Goal: Information Seeking & Learning: Check status

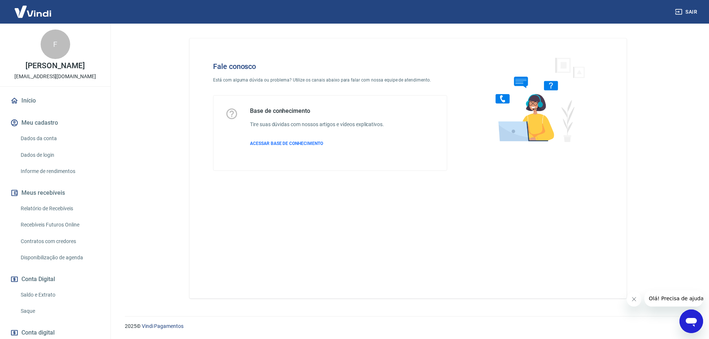
click at [693, 316] on icon "Abrir janela de mensagens" at bounding box center [690, 321] width 13 height 13
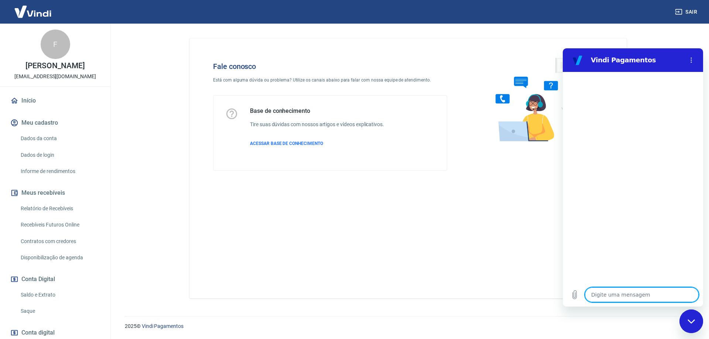
click at [632, 294] on textarea at bounding box center [642, 295] width 114 height 15
type textarea "1"
type textarea "x"
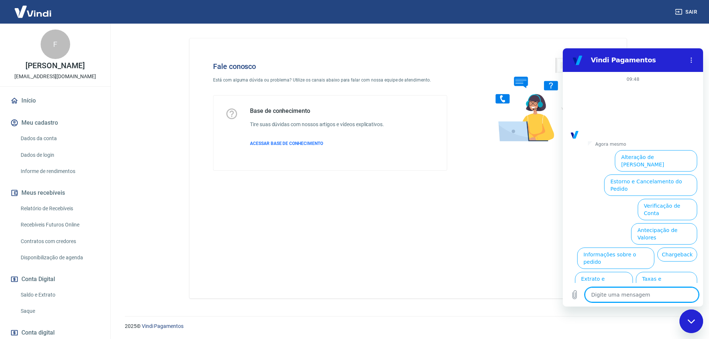
scroll to position [19, 0]
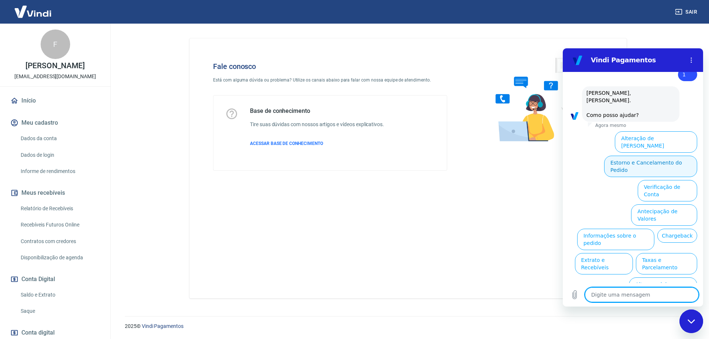
click at [642, 156] on button "Estorno e Cancelamento do Pedido" at bounding box center [650, 166] width 93 height 21
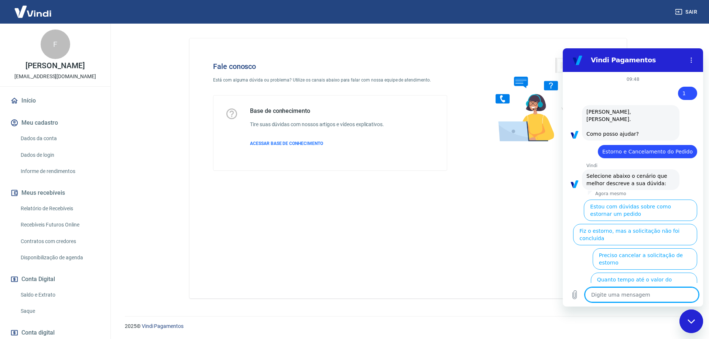
scroll to position [40, 0]
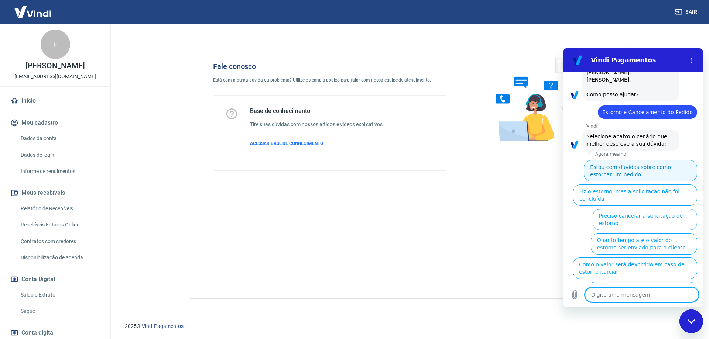
click at [638, 171] on button "Estou com dúvidas sobre como estornar um pedido" at bounding box center [640, 170] width 113 height 21
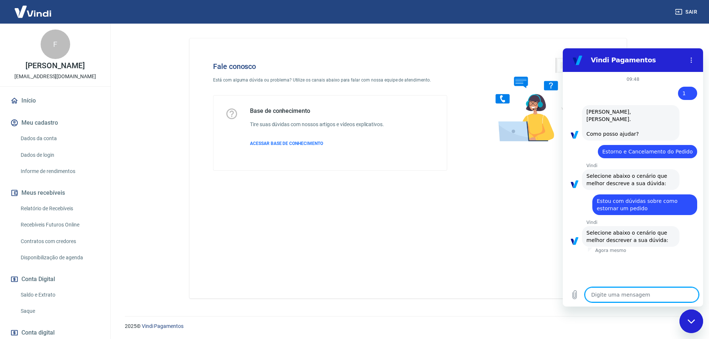
scroll to position [23, 0]
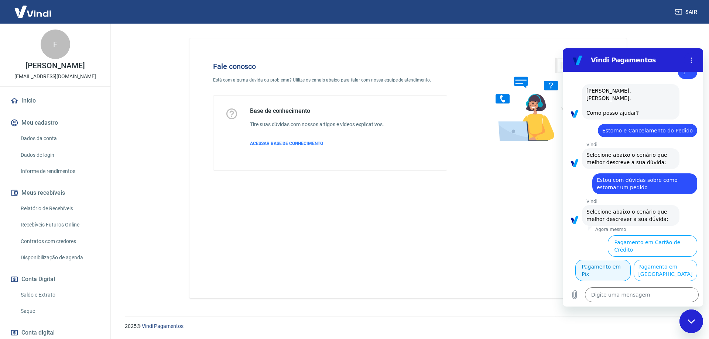
click at [631, 260] on button "Pagamento em Pix" at bounding box center [602, 270] width 55 height 21
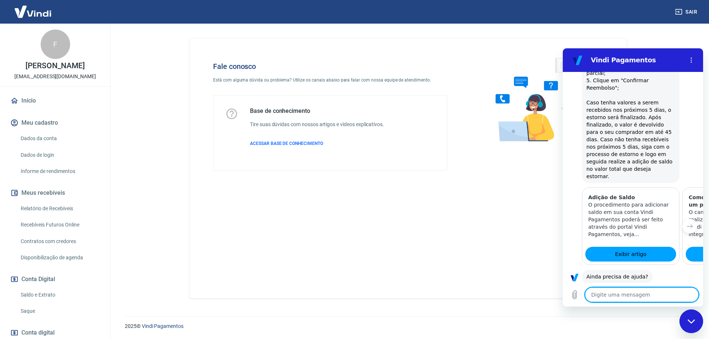
scroll to position [331, 0]
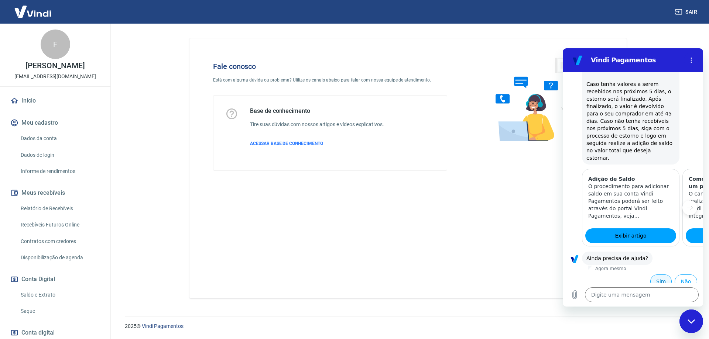
click at [657, 275] on button "Sim" at bounding box center [660, 282] width 21 height 14
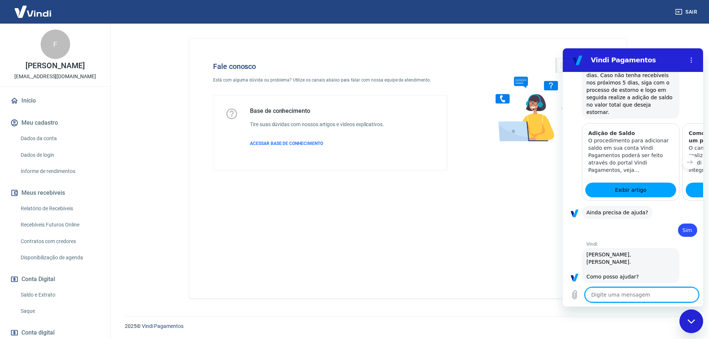
scroll to position [531, 0]
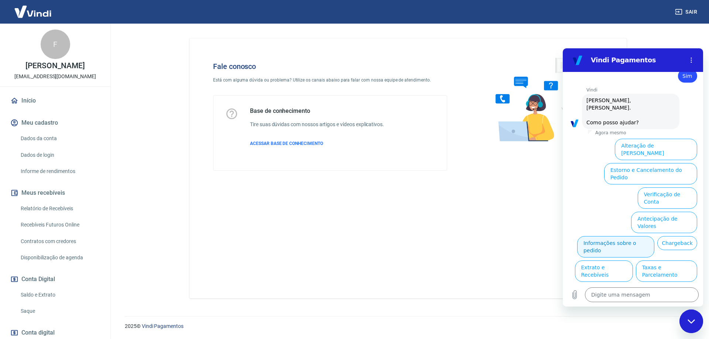
click at [651, 236] on button "Informações sobre o pedido" at bounding box center [615, 246] width 77 height 21
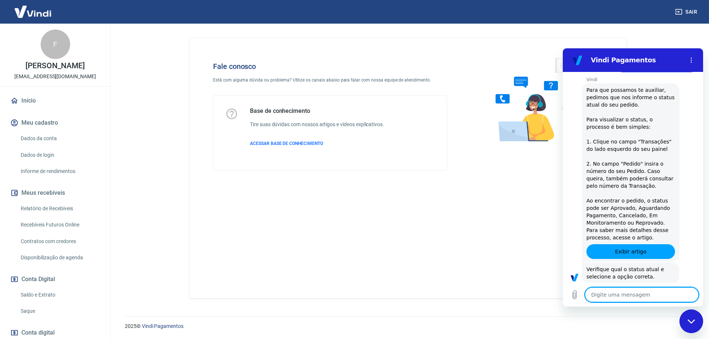
scroll to position [658, 0]
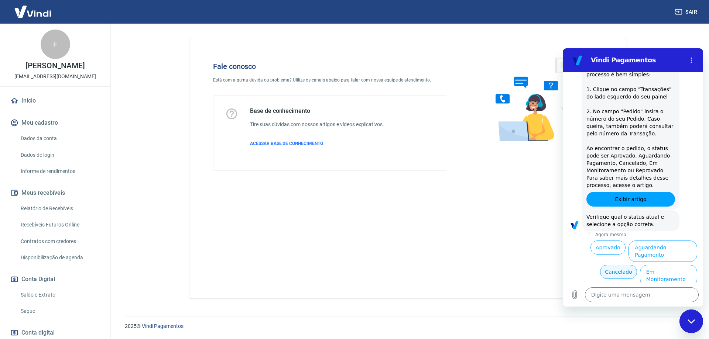
click at [603, 265] on button "Cancelado" at bounding box center [618, 272] width 37 height 14
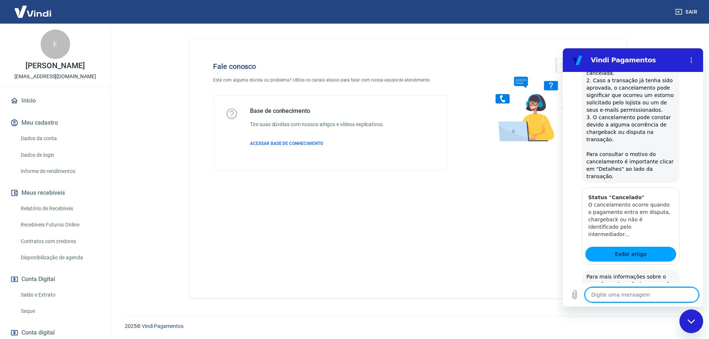
scroll to position [997, 0]
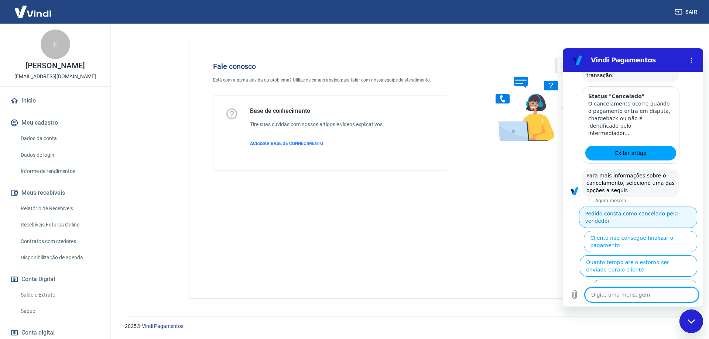
click at [596, 207] on button "Pedido consta como cancelado pelo vendedor" at bounding box center [638, 217] width 118 height 21
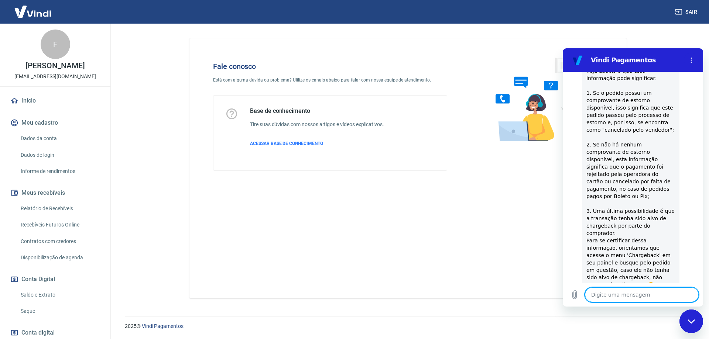
scroll to position [1214, 0]
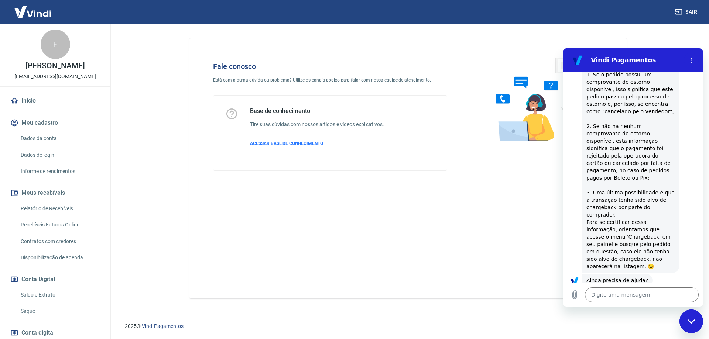
click at [660, 297] on button "Sim" at bounding box center [660, 304] width 21 height 14
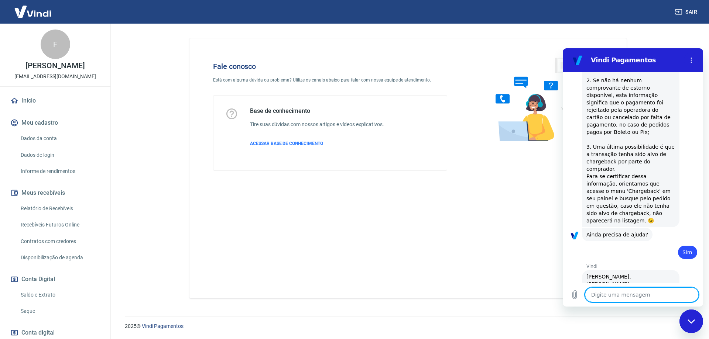
scroll to position [1414, 0]
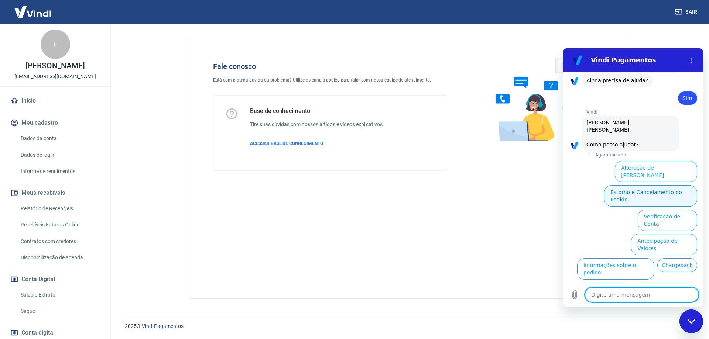
click at [605, 185] on button "Estorno e Cancelamento do Pedido" at bounding box center [650, 195] width 93 height 21
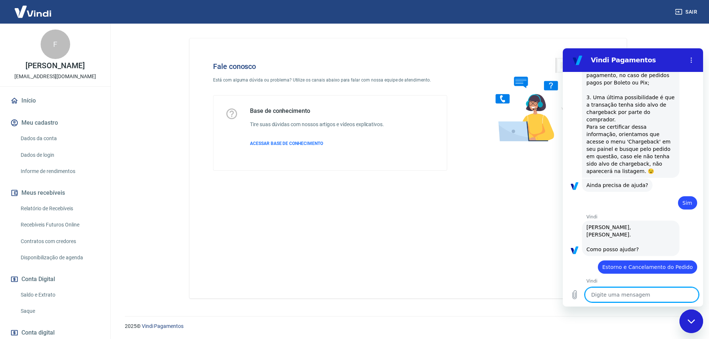
scroll to position [1442, 0]
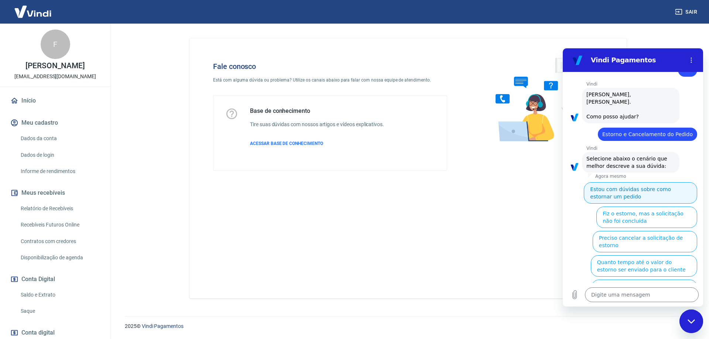
click at [624, 182] on button "Estou com dúvidas sobre como estornar um pedido" at bounding box center [640, 192] width 113 height 21
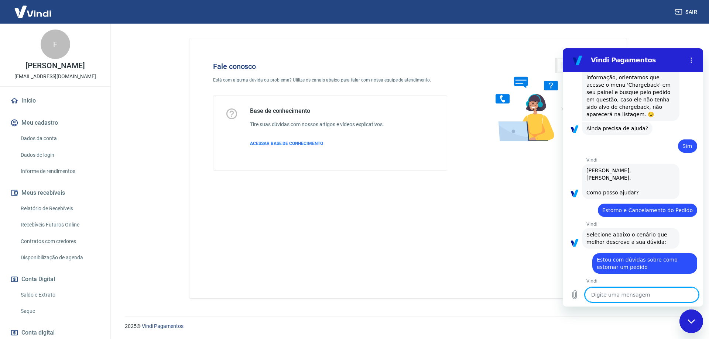
scroll to position [1419, 0]
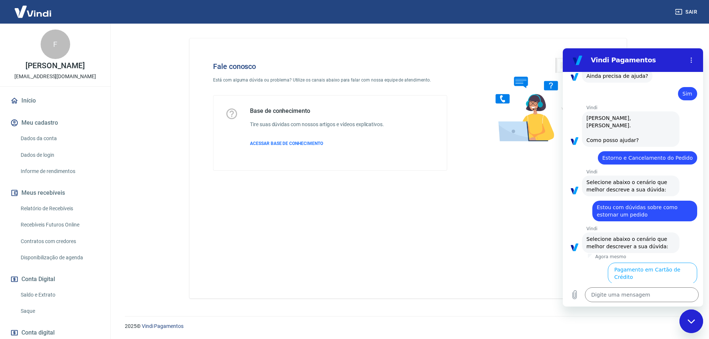
click at [656, 287] on button "Pagamento em Boleto" at bounding box center [665, 297] width 63 height 21
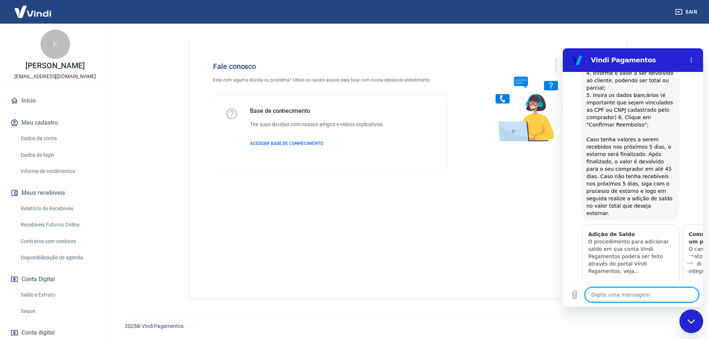
scroll to position [1749, 0]
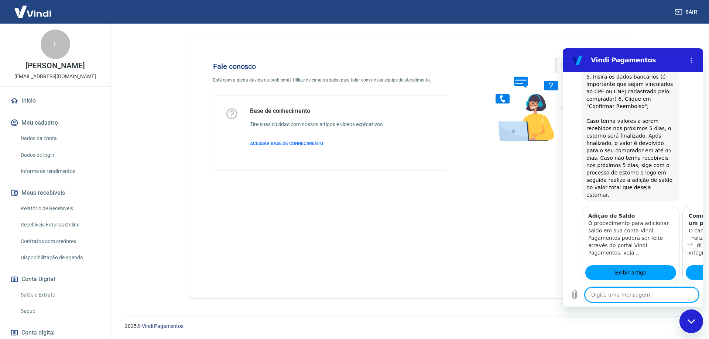
click at [652, 312] on button "Sim" at bounding box center [660, 319] width 21 height 14
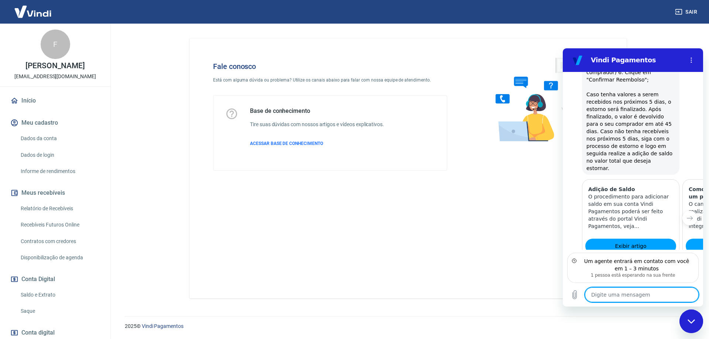
scroll to position [1809, 0]
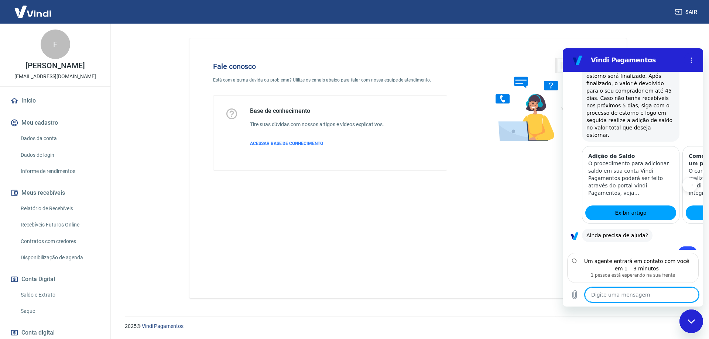
click at [629, 298] on textarea at bounding box center [642, 295] width 114 height 15
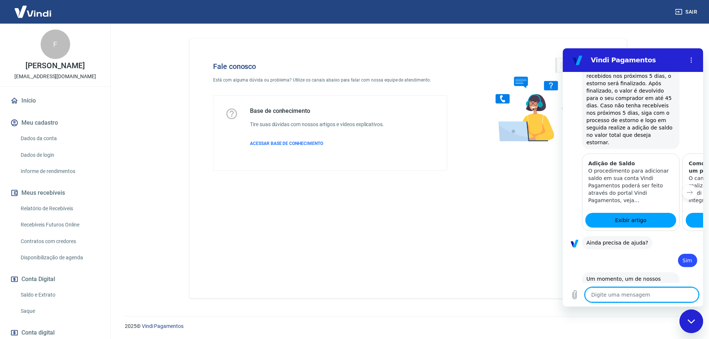
type textarea "x"
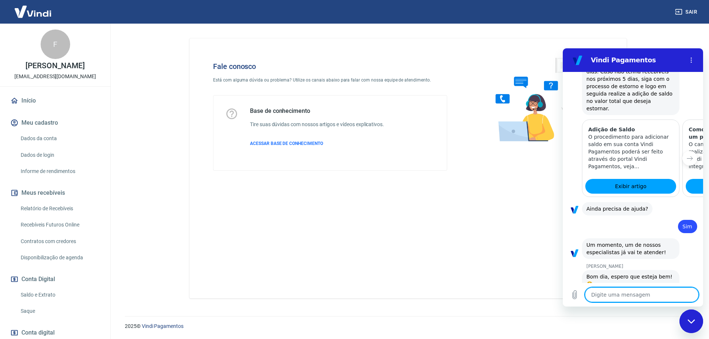
scroll to position [1837, 0]
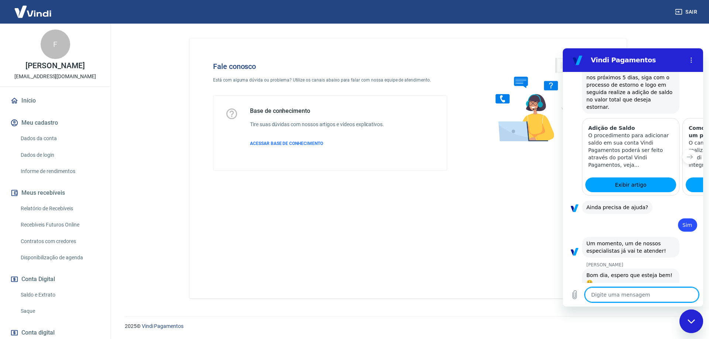
type textarea "b"
type textarea "x"
type textarea "bo"
type textarea "x"
type textarea "bom"
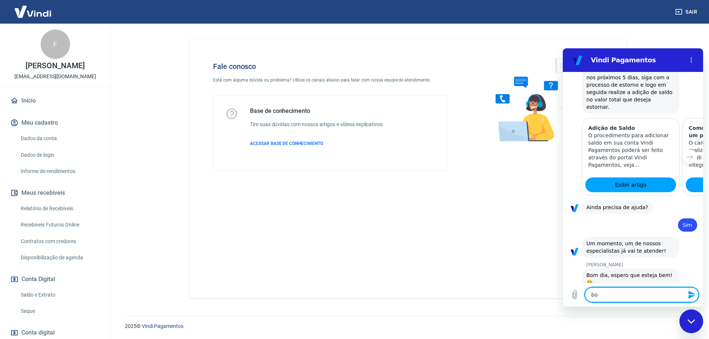
type textarea "x"
type textarea "bom"
type textarea "x"
type textarea "bom d"
type textarea "x"
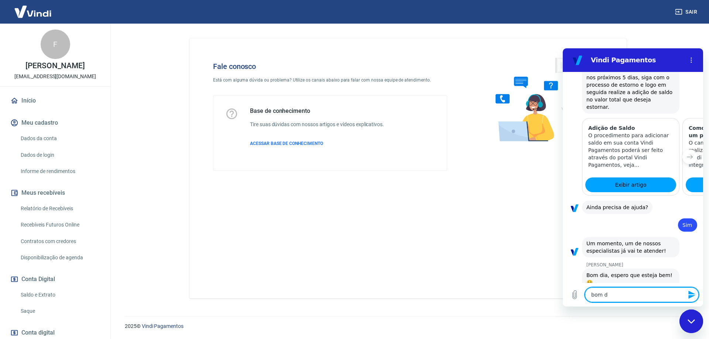
type textarea "bom di"
type textarea "x"
type textarea "bom dia"
type textarea "x"
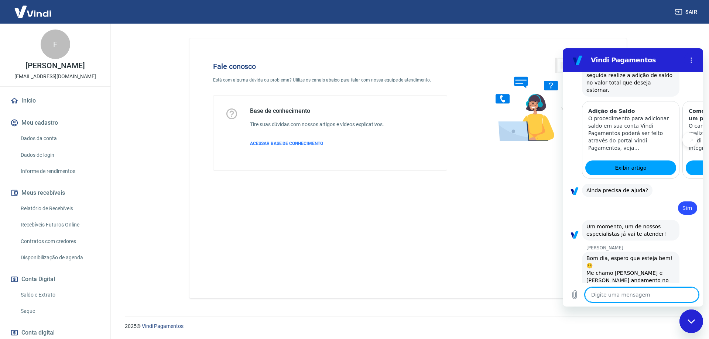
type textarea "x"
type textarea "F"
type textarea "x"
type textarea "Fr"
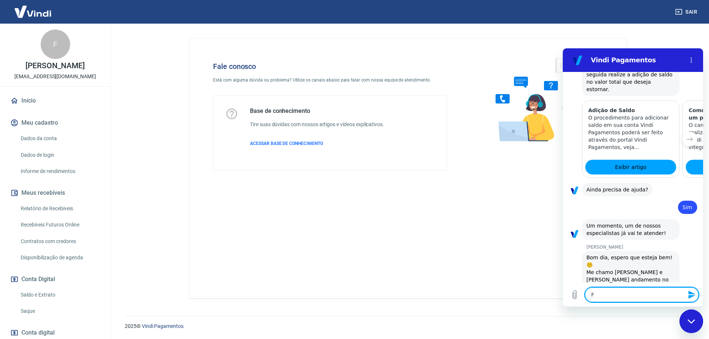
type textarea "x"
type textarea "Fra"
type textarea "x"
type textarea "Fran"
type textarea "x"
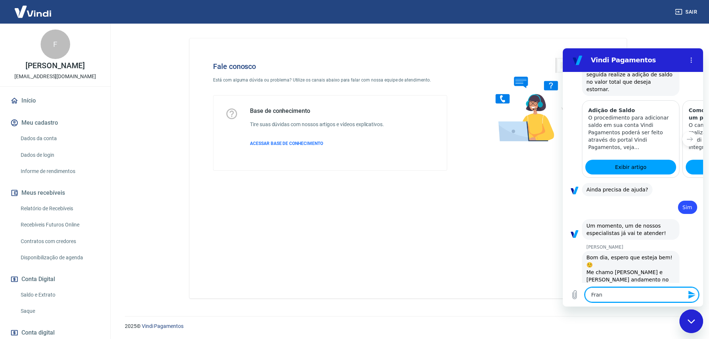
type textarea "Franc"
type textarea "x"
type textarea "Franci"
type textarea "x"
type textarea "Francie"
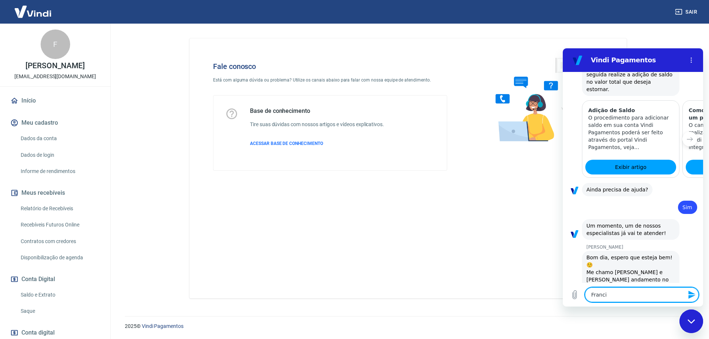
type textarea "x"
type textarea "Franciel"
type textarea "x"
type textarea "Franciela"
type textarea "x"
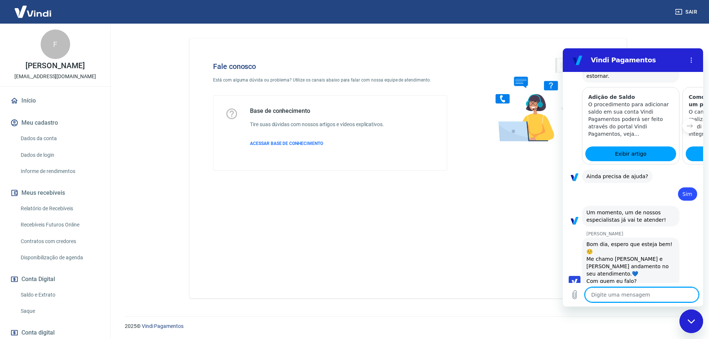
type textarea "x"
type textarea "p"
type textarea "x"
type textarea "pr"
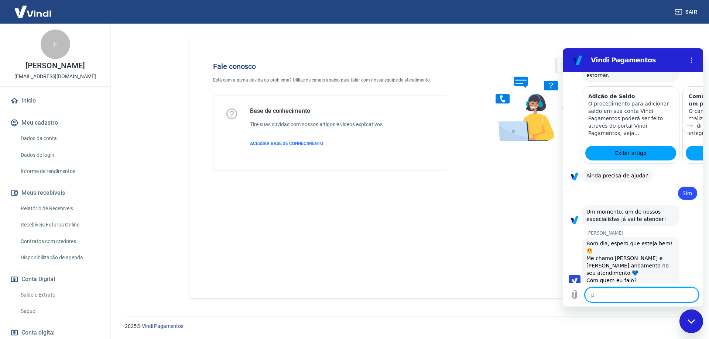
type textarea "x"
type textarea "pre"
type textarea "x"
type textarea "prec"
type textarea "x"
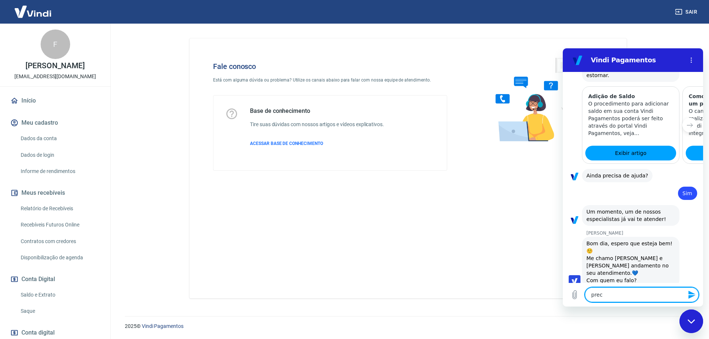
type textarea "preci"
type textarea "x"
type textarea "precis"
type textarea "x"
type textarea "preciso"
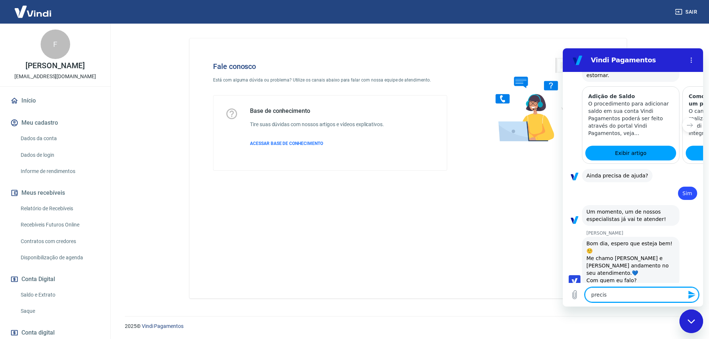
type textarea "x"
type textarea "preciso"
type textarea "x"
type textarea "preciso d"
type textarea "x"
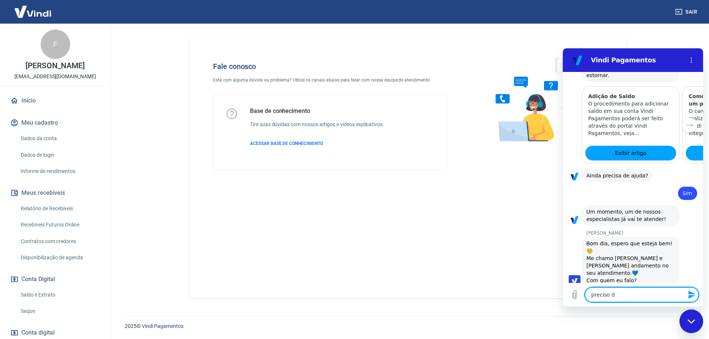
type textarea "preciso de"
type textarea "x"
type textarea "preciso de"
type textarea "x"
type textarea "preciso de u"
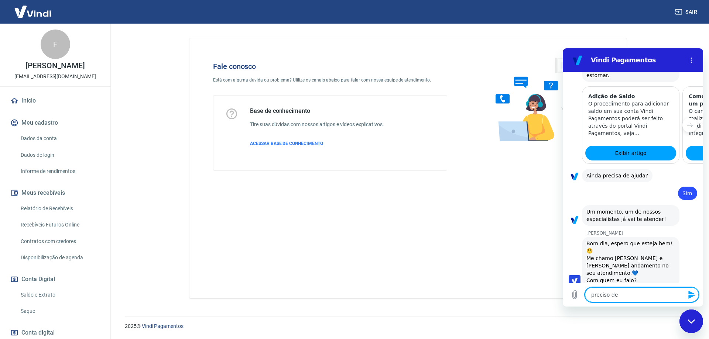
type textarea "x"
type textarea "preciso de um"
type textarea "x"
type textarea "preciso de um"
type textarea "x"
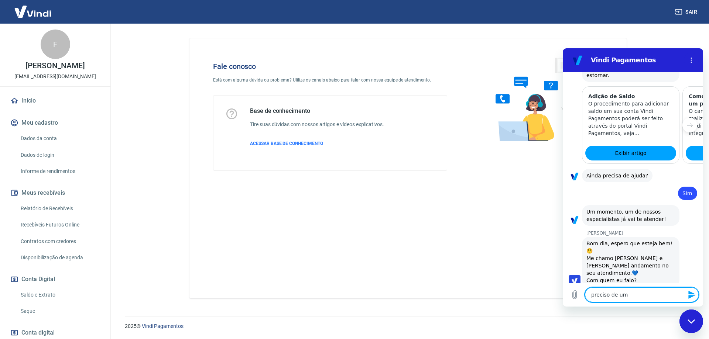
type textarea "preciso de um a"
type textarea "x"
type textarea "preciso de um ax"
type textarea "x"
type textarea "preciso de um axi"
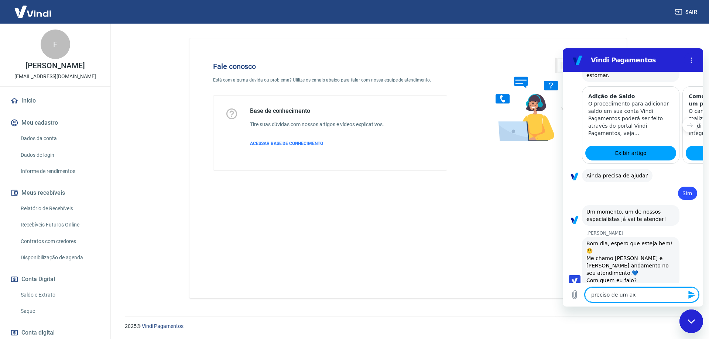
type textarea "x"
type textarea "preciso de um axil"
type textarea "x"
type textarea "preciso de um axili"
type textarea "x"
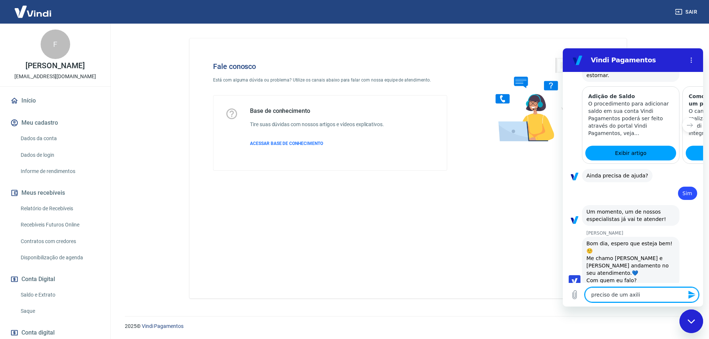
type textarea "preciso de um axilio"
type textarea "x"
type textarea "preciso de um axilio"
type textarea "x"
type textarea "preciso de um axilio s"
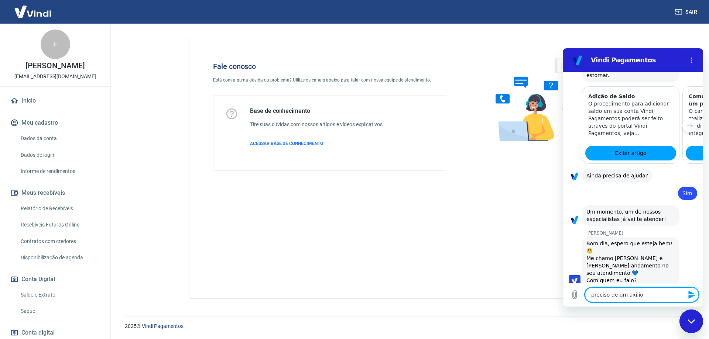
type textarea "x"
type textarea "preciso de um axilio so"
type textarea "x"
type textarea "preciso de um axilio sob"
type textarea "x"
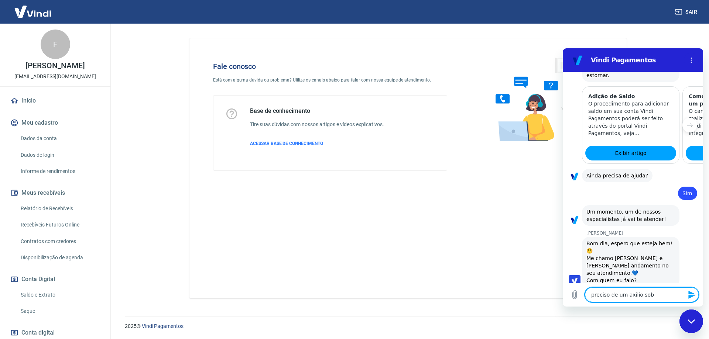
type textarea "preciso de um axilio sobr"
type textarea "x"
type textarea "preciso de um axilio sobre"
type textarea "x"
type textarea "preciso de um axilio sobre"
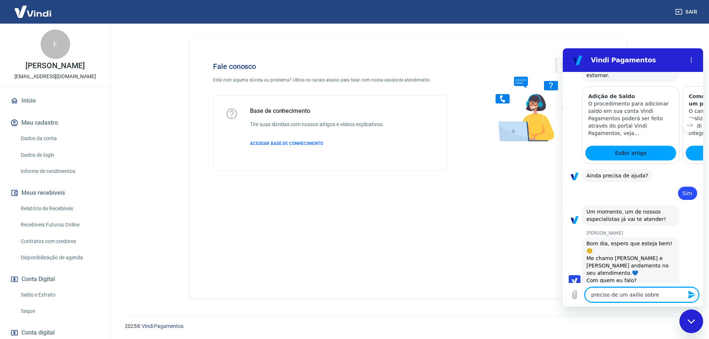
type textarea "x"
type textarea "preciso de um axilio sobre u"
type textarea "x"
type textarea "preciso de um axilio sobre um"
type textarea "x"
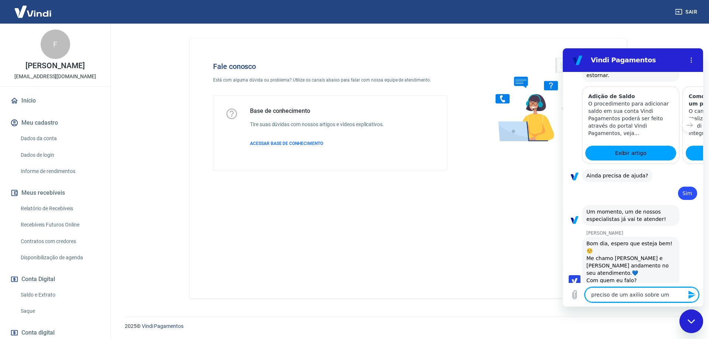
type textarea "preciso de um axilio sobre um"
type textarea "x"
type textarea "preciso de um axilio sobre um p"
type textarea "x"
type textarea "preciso de um axilio sobre um pa"
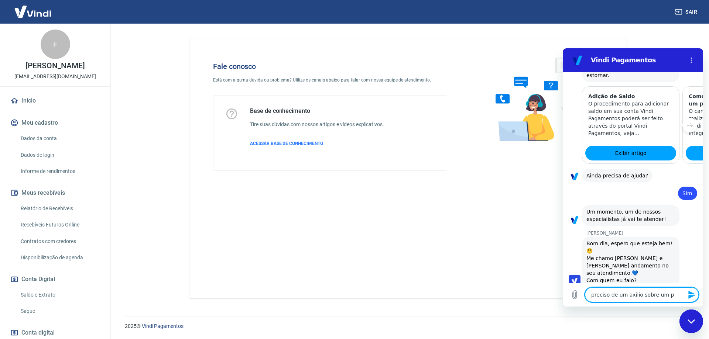
type textarea "x"
type textarea "preciso de um axilio sobre um pag"
type textarea "x"
type textarea "preciso de um axilio sobre um paga"
type textarea "x"
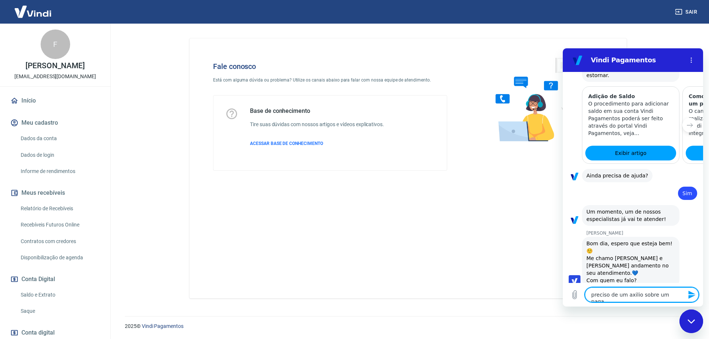
type textarea "preciso de um axilio sobre um pagam"
type textarea "x"
type textarea "preciso de um axilio sobre um pagame"
type textarea "x"
type textarea "preciso de um axilio sobre um pagamen"
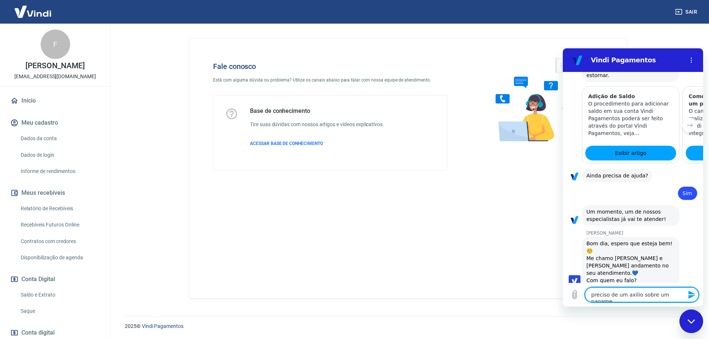
type textarea "x"
type textarea "preciso de um axilio sobre um pagament"
type textarea "x"
type textarea "preciso de um axilio sobre um pagamento"
type textarea "x"
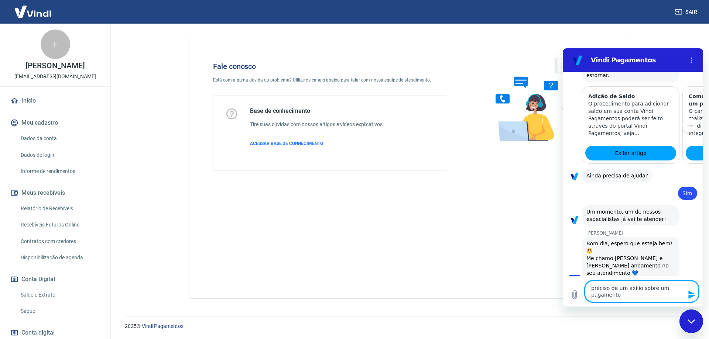
type textarea "preciso de um axilio sobre um pagamento"
type textarea "x"
type textarea "preciso de um axilio sobre um pagamento q"
type textarea "x"
type textarea "preciso de um axilio sobre um pagamento qu"
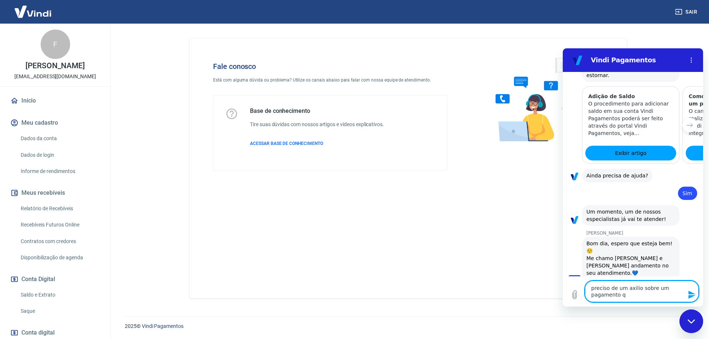
type textarea "x"
type textarea "preciso de um axilio sobre um pagamento que"
type textarea "x"
type textarea "preciso de um axilio sobre um pagamento que"
type textarea "x"
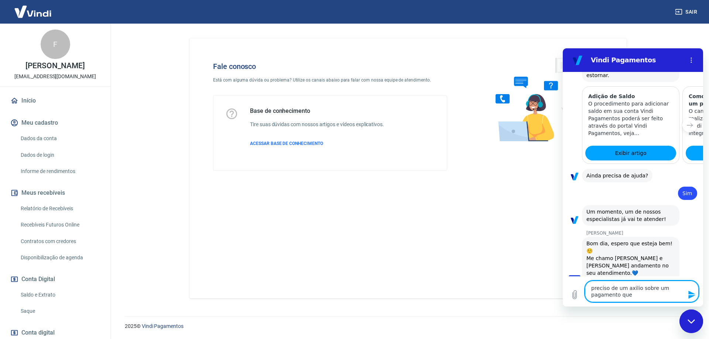
type textarea "preciso de um axilio sobre um pagamento que f"
type textarea "x"
type textarea "preciso de um axilio sobre um pagamento que fo"
type textarea "x"
type textarea "preciso de um axilio sobre um pagamento que foi"
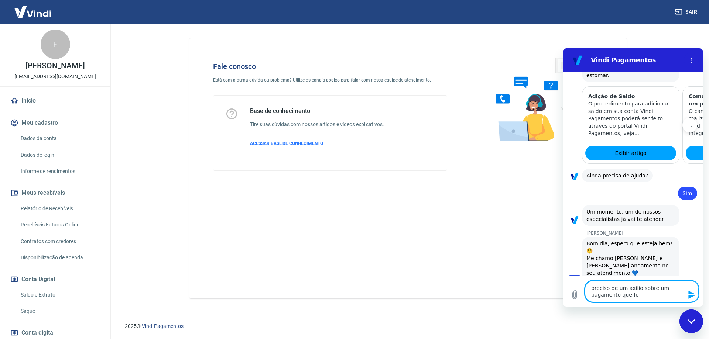
type textarea "x"
type textarea "preciso de um axilio sobre um pagamento que foi"
type textarea "x"
type textarea "preciso de um axilio sobre um pagamento que foi e"
type textarea "x"
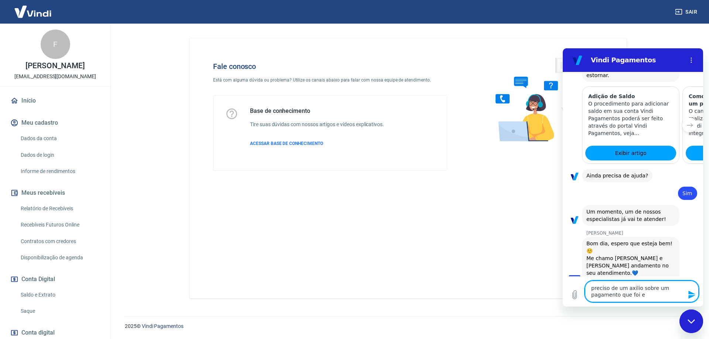
type textarea "preciso de um axilio sobre um pagamento que foi es"
type textarea "x"
type textarea "preciso de um axilio sobre um pagamento que foi est"
type textarea "x"
type textarea "preciso de um axilio sobre um pagamento que foi esto"
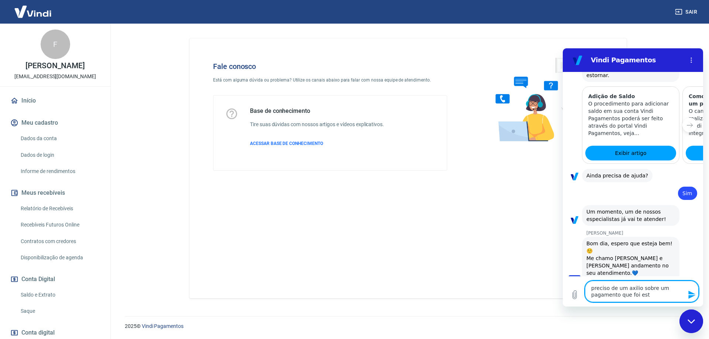
type textarea "x"
type textarea "preciso de um axilio sobre um pagamento que foi eston"
type textarea "x"
type textarea "preciso de um axilio sobre um pagamento que foi estona"
type textarea "x"
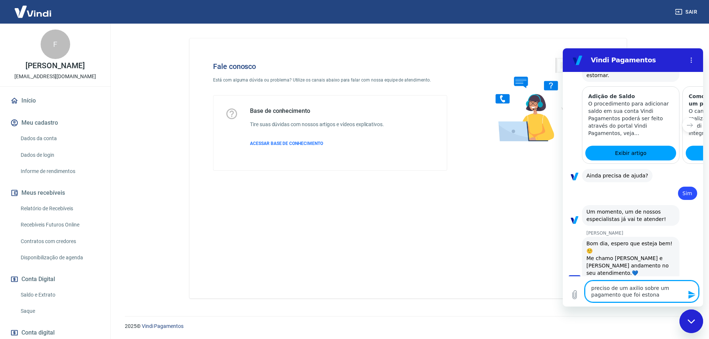
type textarea "preciso de um axilio sobre um pagamento que foi estonad"
type textarea "x"
type textarea "preciso de um axilio sobre um pagamento que foi estonado"
type textarea "x"
type textarea "preciso de um axilio sobre um pagamento que foi estonado"
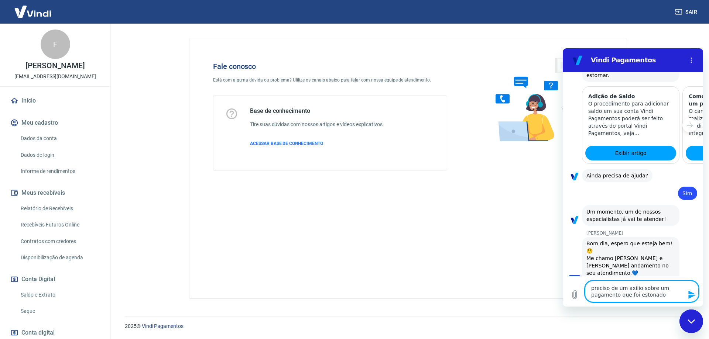
type textarea "x"
type textarea "preciso de um axilio sobre um pagamento que foi estonado a"
type textarea "x"
type textarea "preciso de um axilio sobre um pagamento que foi estonado au"
type textarea "x"
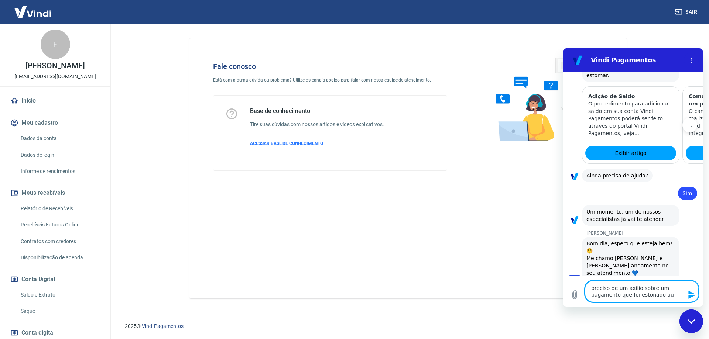
type textarea "preciso de um axilio sobre um pagamento que foi estonado aut"
type textarea "x"
type textarea "preciso de um axilio sobre um pagamento que foi estonado auto"
type textarea "x"
type textarea "preciso de um axilio sobre um pagamento que foi estonado autom"
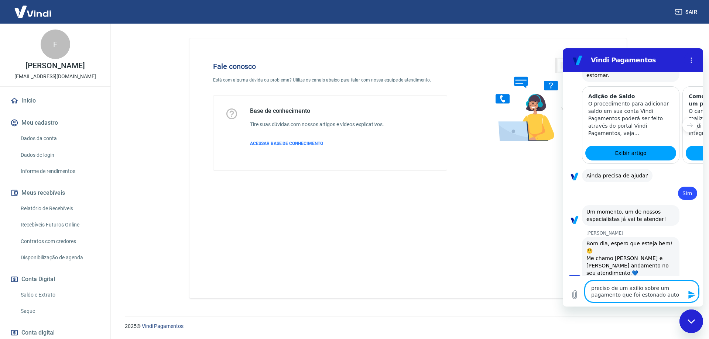
type textarea "x"
type textarea "preciso de um axilio sobre um pagamento que foi estonado automa"
type textarea "x"
type textarea "preciso de um axilio sobre um pagamento que foi estonado automat"
type textarea "x"
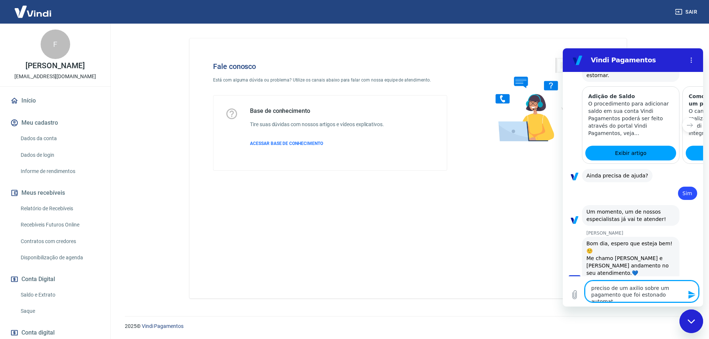
type textarea "preciso de um axilio sobre um pagamento que foi estonado automati"
type textarea "x"
type textarea "preciso de um axilio sobre um pagamento que foi estonado automatic"
type textarea "x"
type textarea "preciso de um axilio sobre um pagamento que foi estonado automatica"
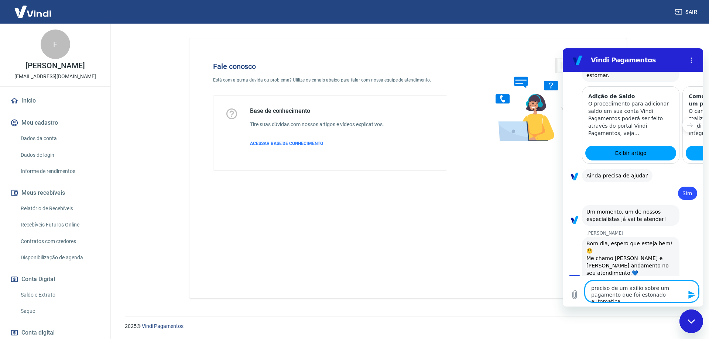
type textarea "x"
type textarea "preciso de um axilio sobre um pagamento que foi estonado automaticam"
type textarea "x"
type textarea "preciso de um axilio sobre um pagamento que foi estonado automaticame"
type textarea "x"
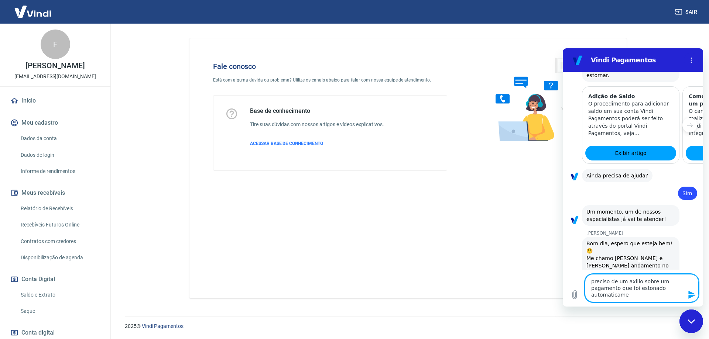
type textarea "preciso de um axilio sobre um pagamento que foi estonado automaticamen"
type textarea "x"
type textarea "preciso de um axilio sobre um pagamento que foi estonado automaticament"
type textarea "x"
type textarea "preciso de um axilio sobre um pagamento que foi estonado automaticamente"
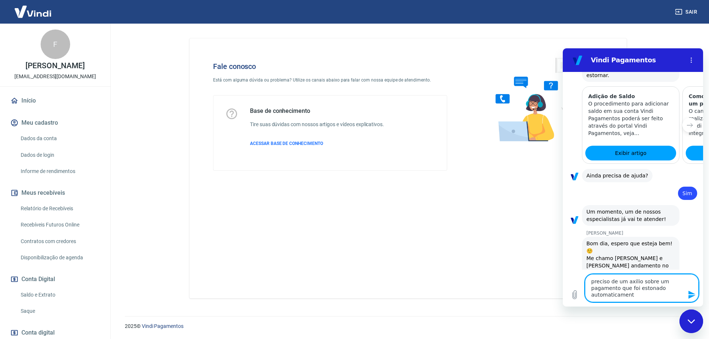
type textarea "x"
type textarea "preciso de um axilio sobre um pagamento que foi estonado automaticamente."
type textarea "x"
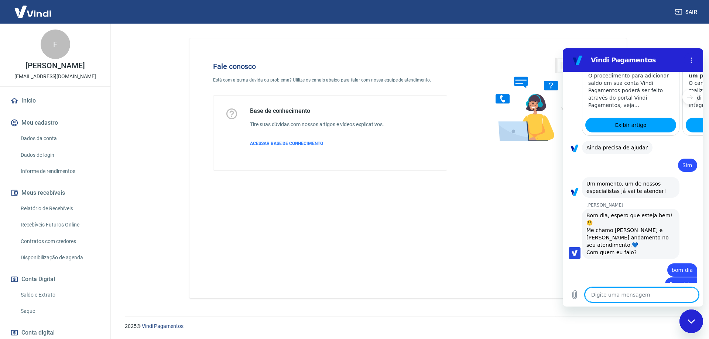
type textarea "x"
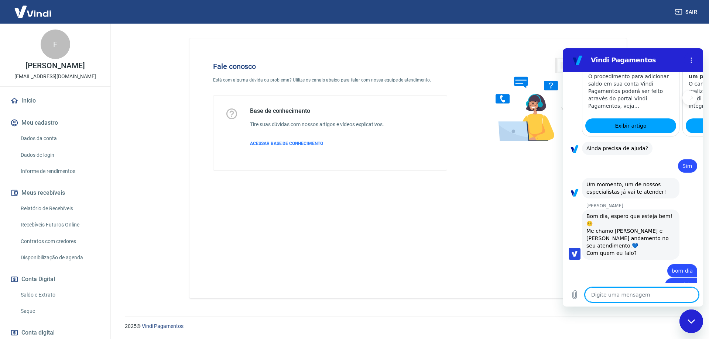
scroll to position [1897, 0]
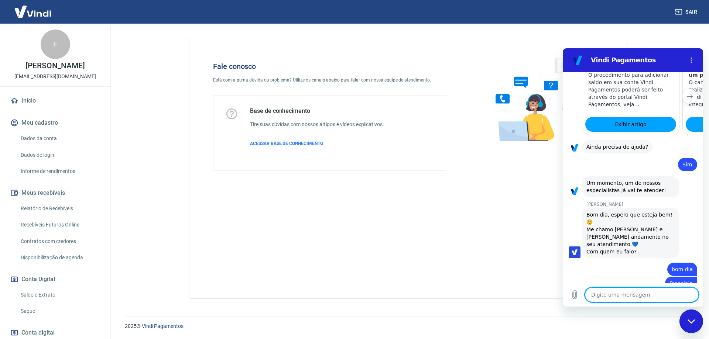
type textarea "p"
type textarea "x"
type textarea "pe"
type textarea "x"
type textarea "ped"
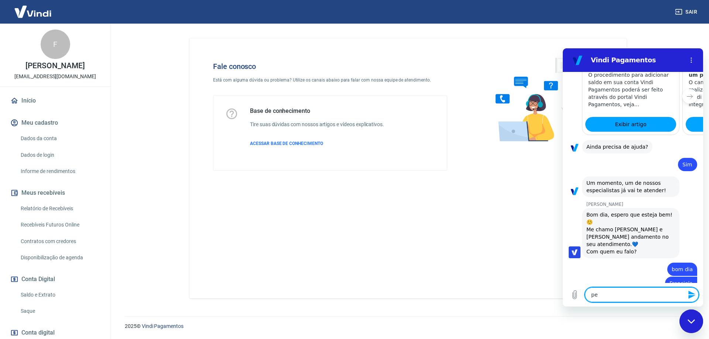
type textarea "x"
type textarea "pedi"
type textarea "x"
type textarea "pedid"
type textarea "x"
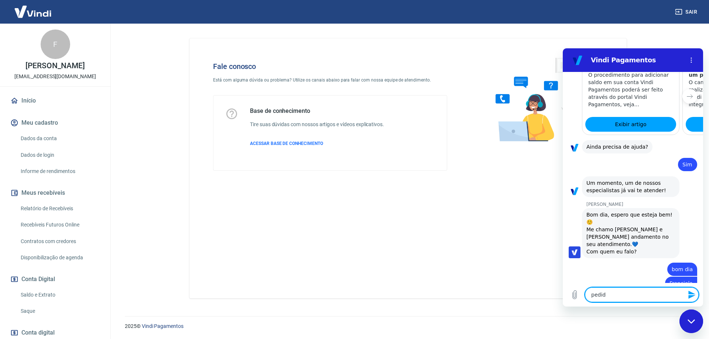
type textarea "pedido"
type textarea "x"
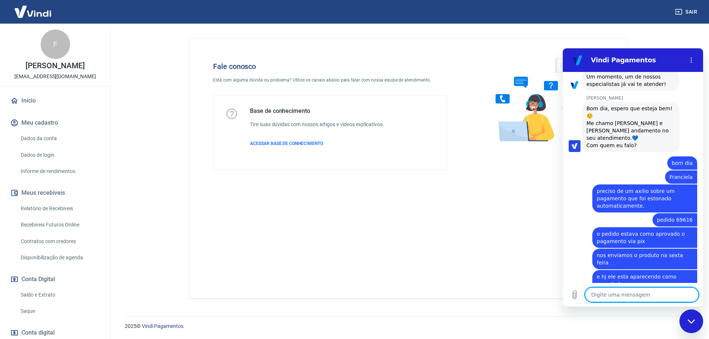
scroll to position [2028, 0]
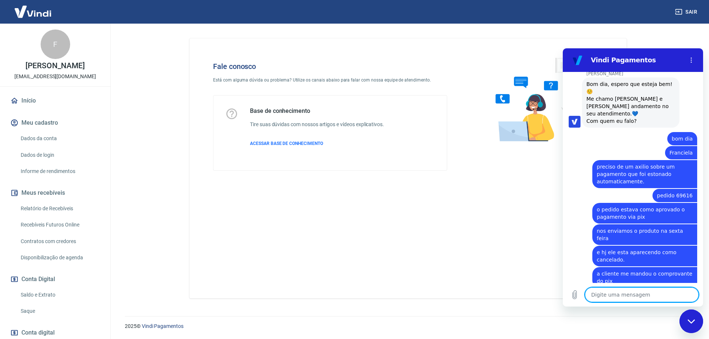
click at [614, 295] on textarea at bounding box center [642, 295] width 114 height 15
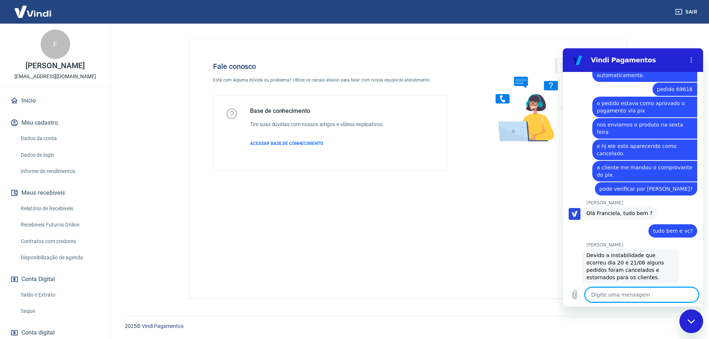
scroll to position [2136, 0]
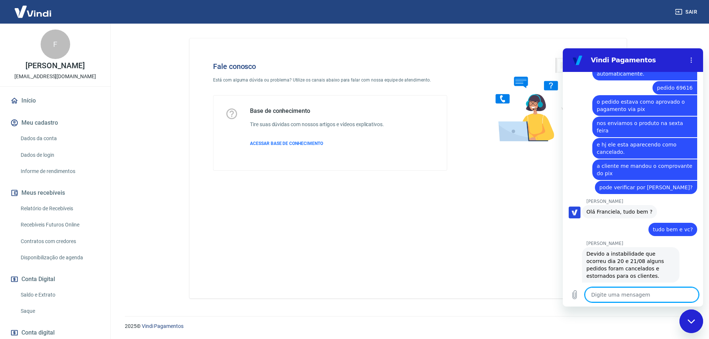
click at [628, 296] on textarea at bounding box center [642, 295] width 114 height 15
click at [646, 296] on textarea at bounding box center [642, 295] width 114 height 15
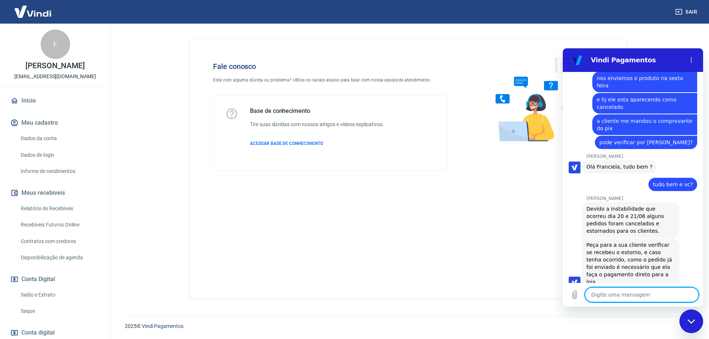
scroll to position [2182, 0]
click at [646, 296] on textarea at bounding box center [642, 295] width 114 height 15
click at [611, 295] on textarea at bounding box center [642, 295] width 114 height 15
click at [618, 298] on textarea at bounding box center [642, 295] width 114 height 15
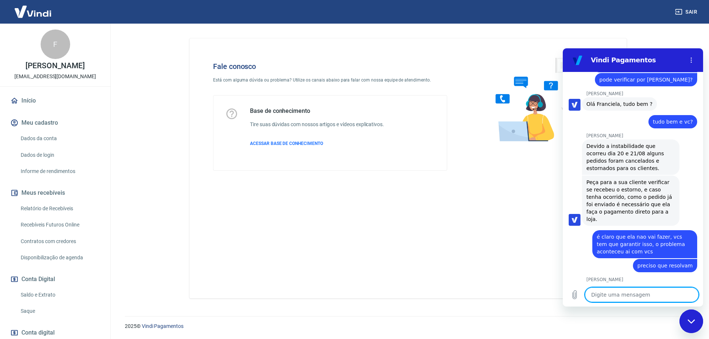
click at [614, 301] on textarea at bounding box center [642, 295] width 114 height 15
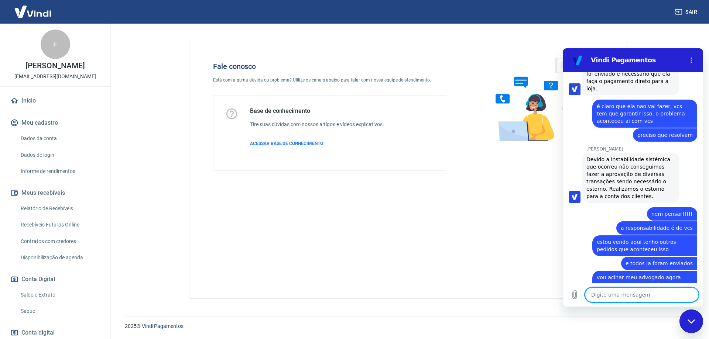
scroll to position [2413, 0]
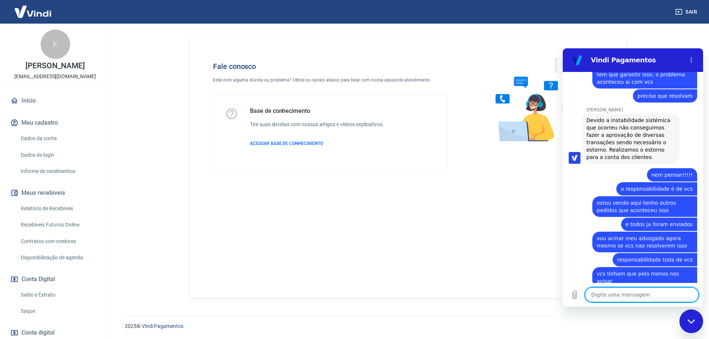
click at [617, 295] on textarea at bounding box center [642, 295] width 114 height 15
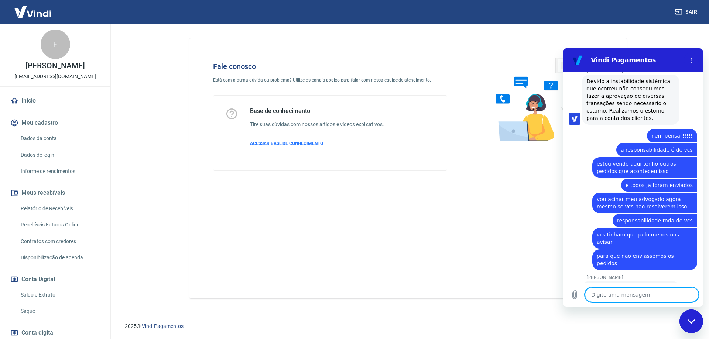
scroll to position [2463, 0]
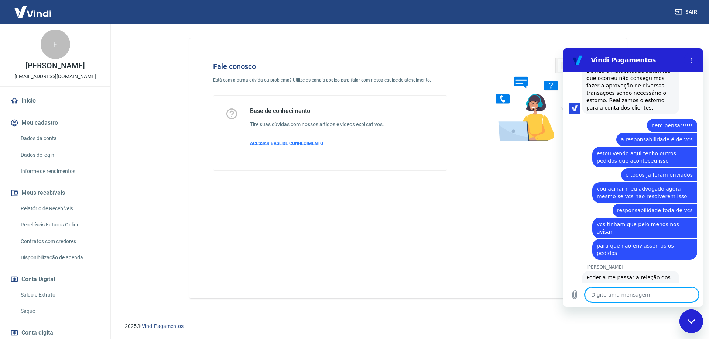
click at [611, 296] on textarea at bounding box center [642, 295] width 114 height 15
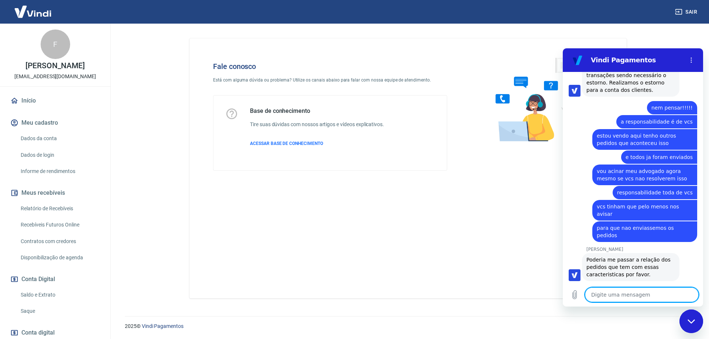
scroll to position [2505, 0]
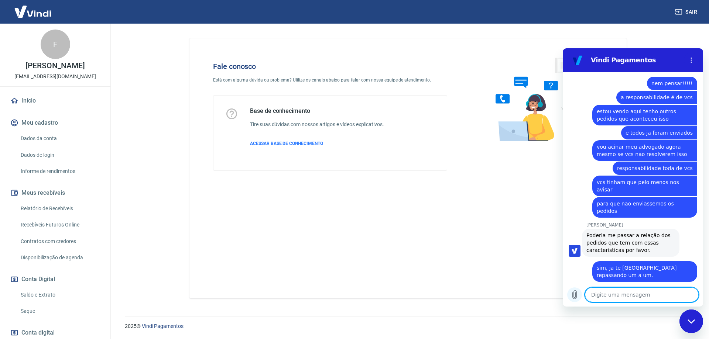
click at [577, 296] on icon "Carregar arquivo" at bounding box center [574, 295] width 9 height 9
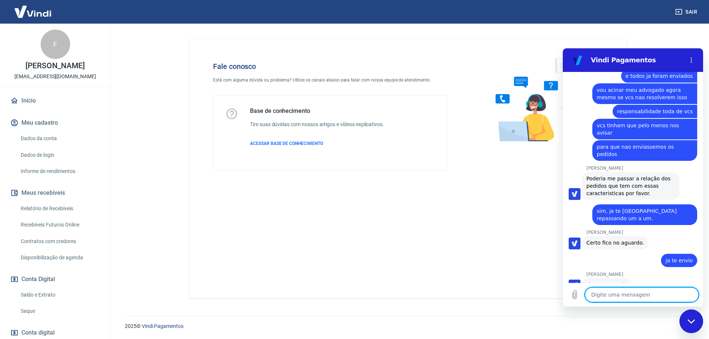
scroll to position [2563, 0]
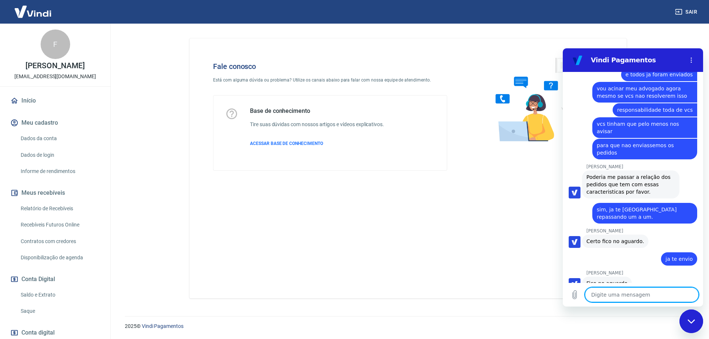
click at [627, 294] on textarea at bounding box center [642, 295] width 114 height 15
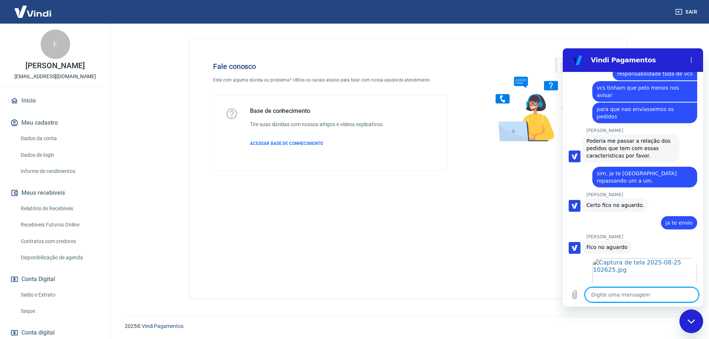
scroll to position [2675, 0]
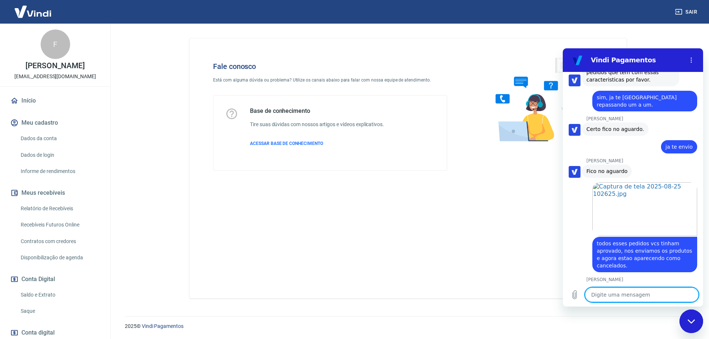
click at [609, 299] on textarea at bounding box center [642, 295] width 114 height 15
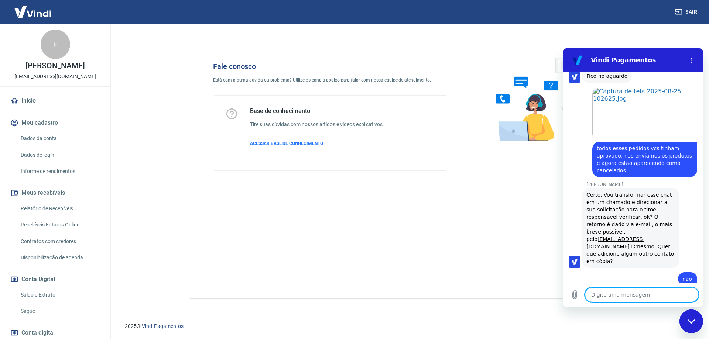
scroll to position [2817, 0]
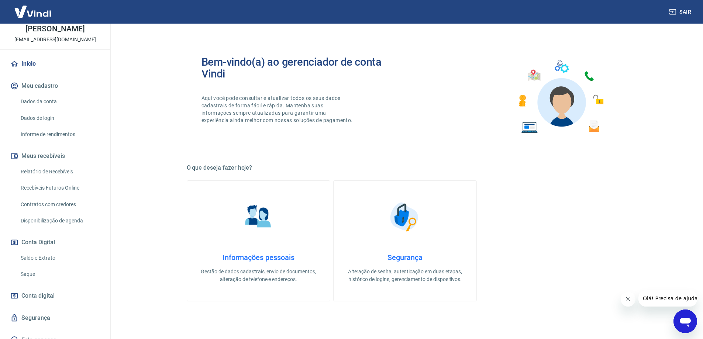
scroll to position [46, 0]
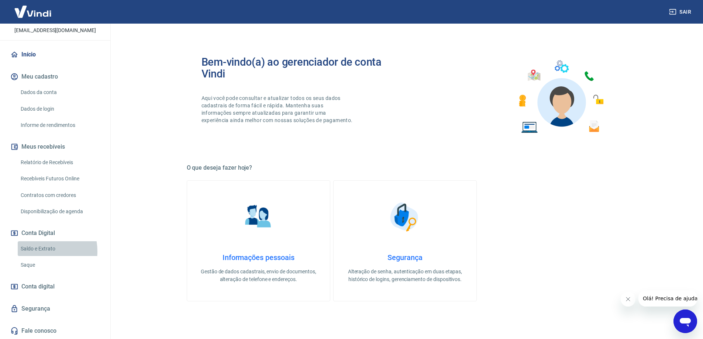
click at [35, 251] on link "Saldo e Extrato" at bounding box center [60, 248] width 84 height 15
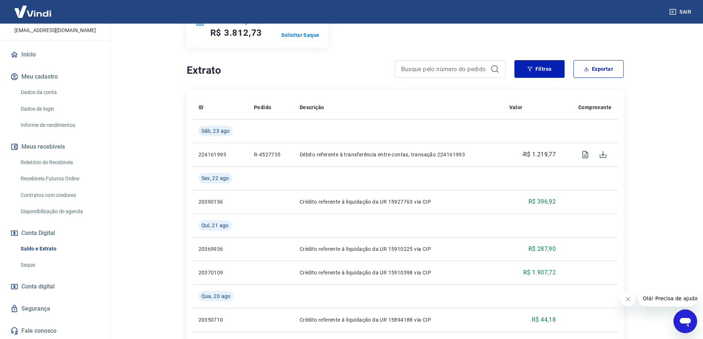
scroll to position [148, 0]
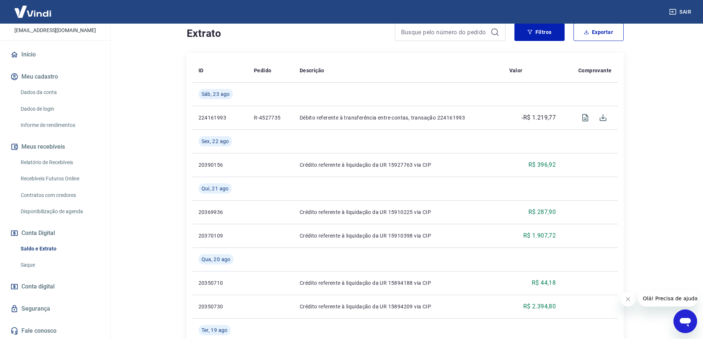
click at [54, 161] on link "Relatório de Recebíveis" at bounding box center [60, 162] width 84 height 15
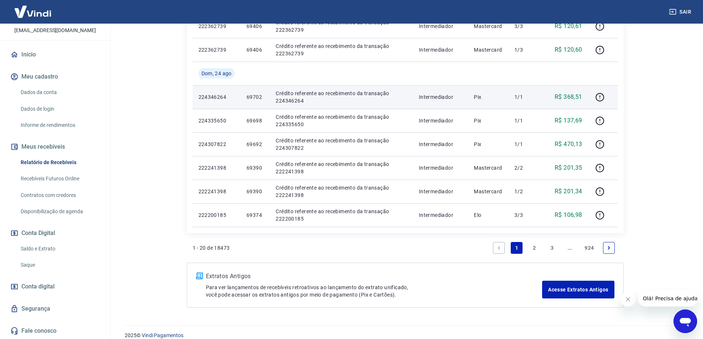
scroll to position [489, 0]
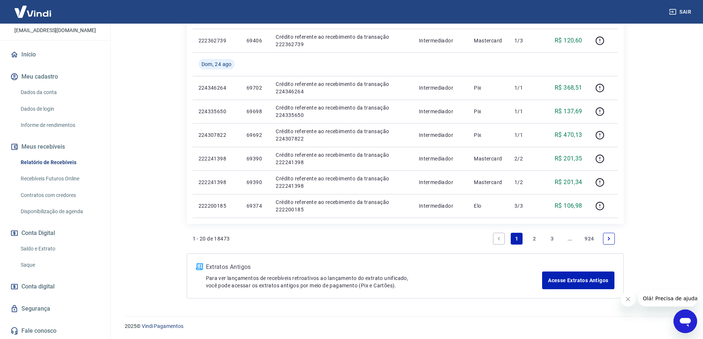
click at [537, 240] on link "2" at bounding box center [535, 239] width 12 height 12
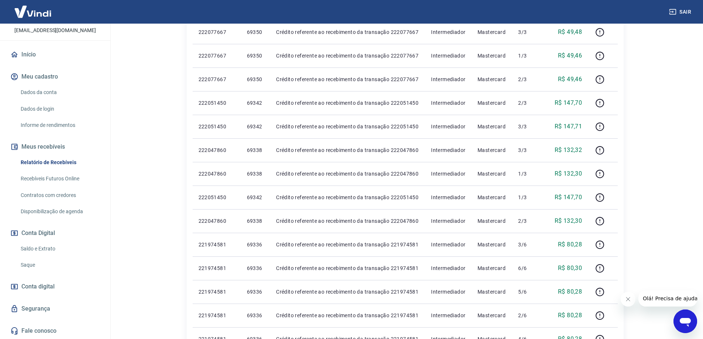
scroll to position [406, 0]
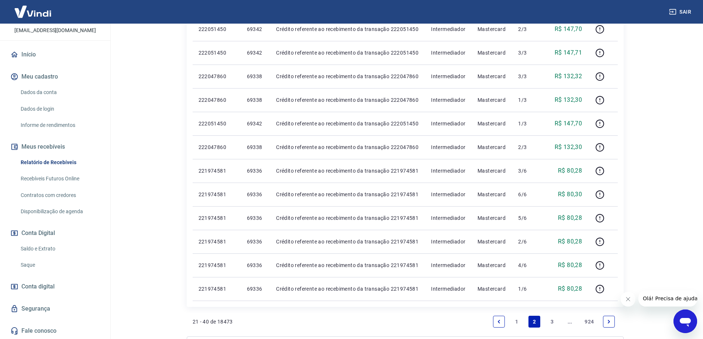
click at [551, 322] on link "3" at bounding box center [552, 322] width 12 height 12
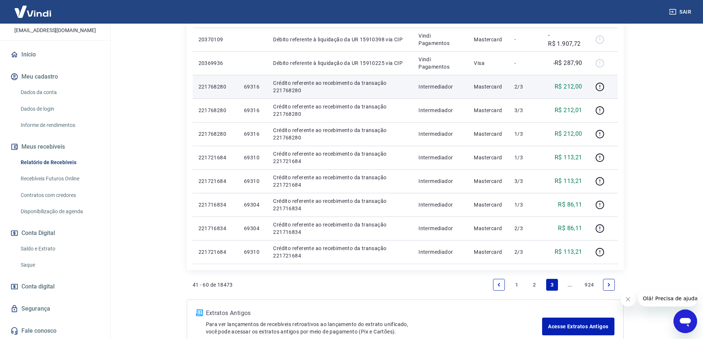
scroll to position [480, 0]
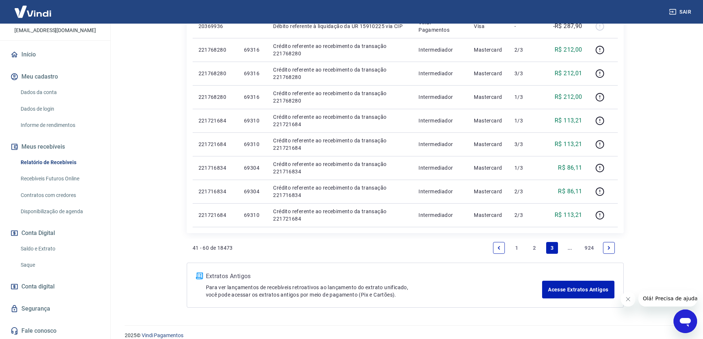
click at [587, 249] on link "924" at bounding box center [589, 248] width 15 height 12
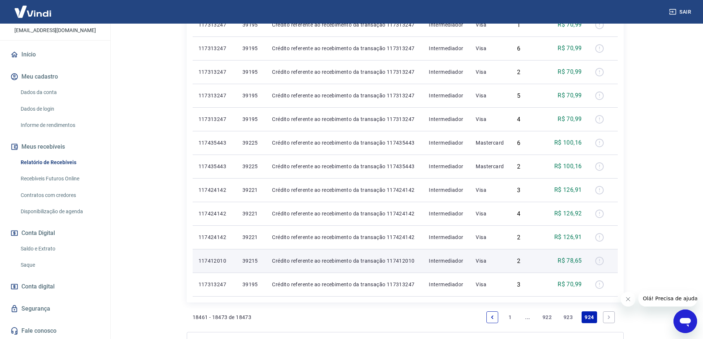
scroll to position [300, 0]
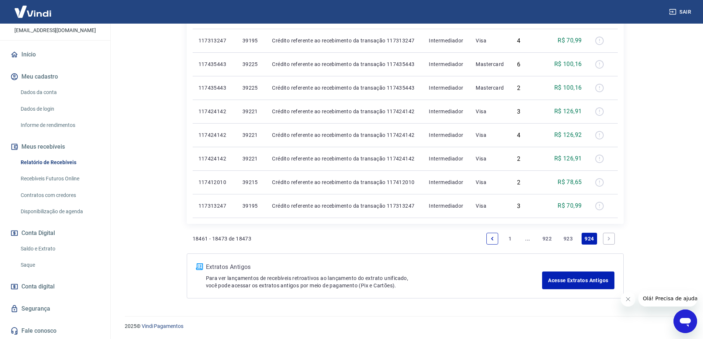
click at [509, 238] on link "1" at bounding box center [510, 239] width 12 height 12
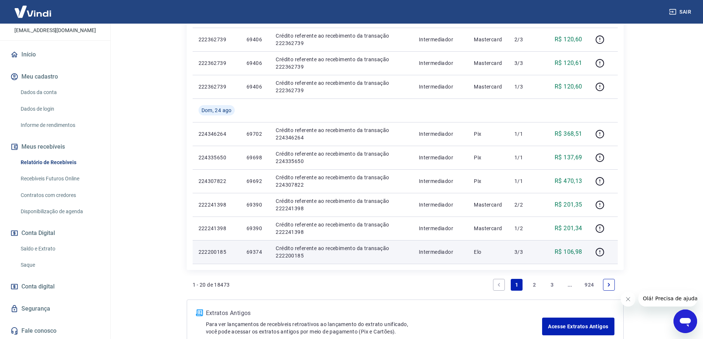
scroll to position [489, 0]
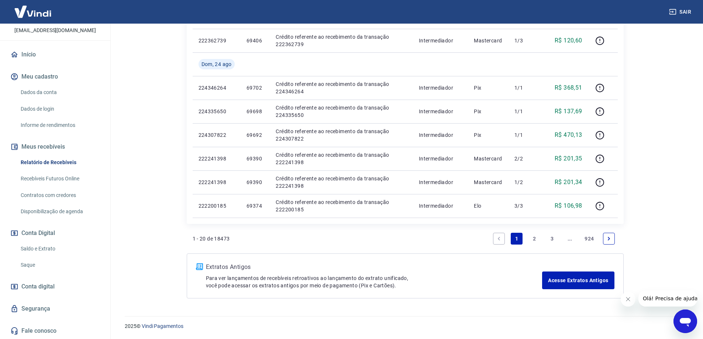
click at [550, 239] on link "3" at bounding box center [552, 239] width 12 height 12
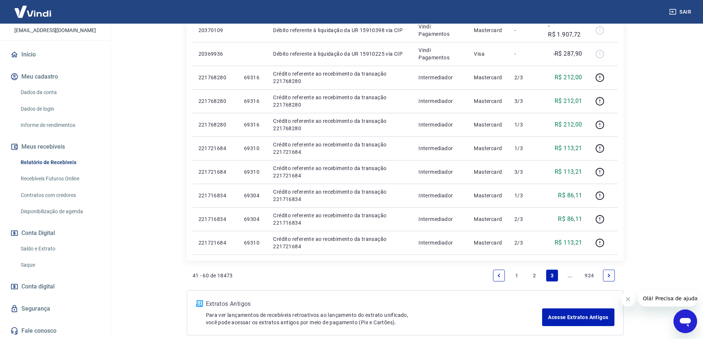
scroll to position [489, 0]
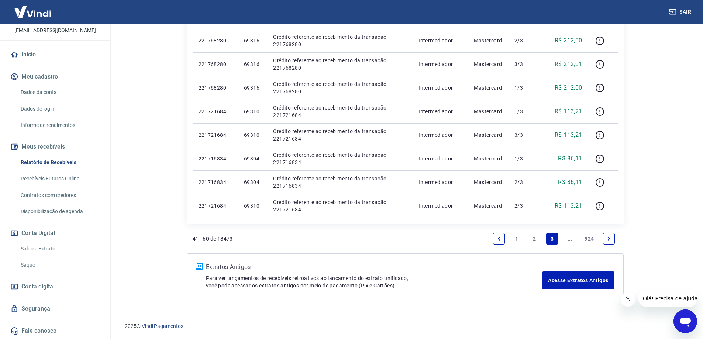
click at [610, 240] on icon "Next page" at bounding box center [609, 238] width 5 height 5
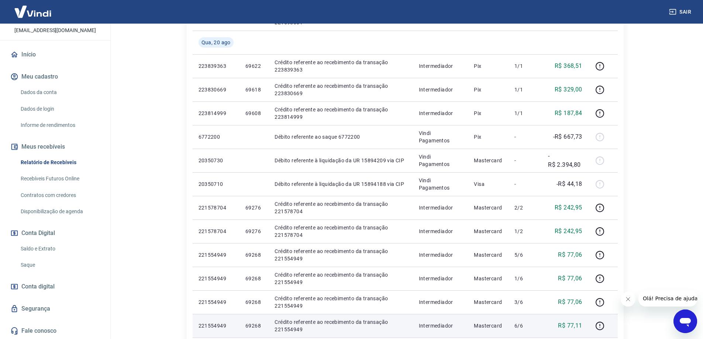
scroll to position [489, 0]
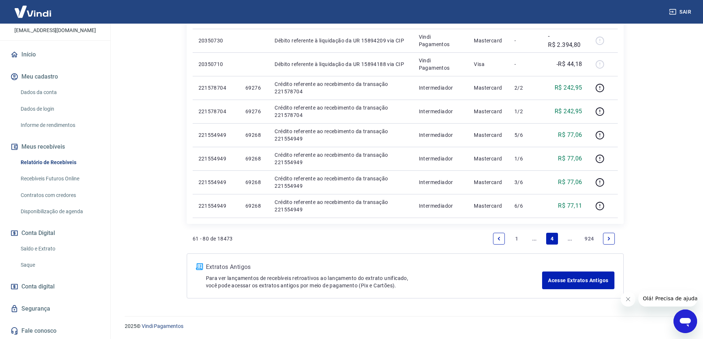
click at [500, 239] on icon "Previous page" at bounding box center [499, 238] width 5 height 5
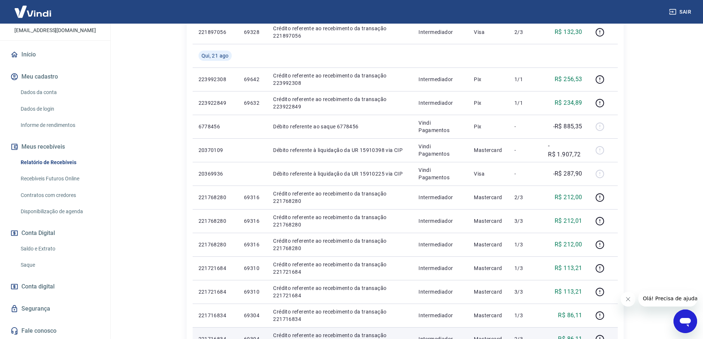
scroll to position [489, 0]
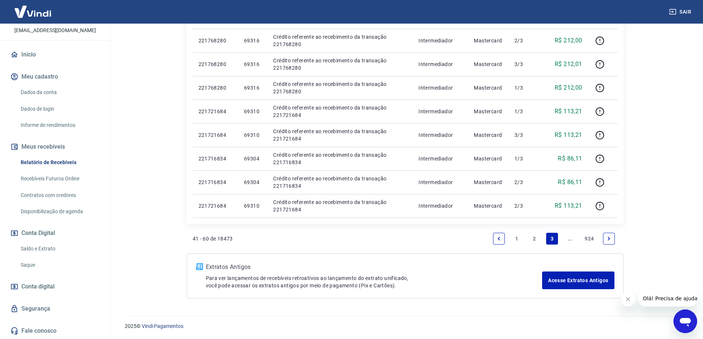
click at [533, 238] on link "2" at bounding box center [535, 239] width 12 height 12
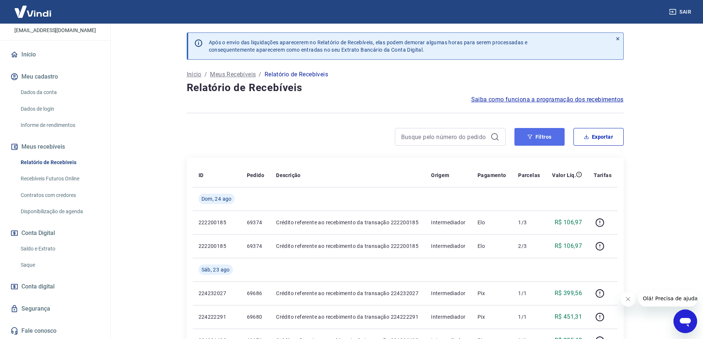
click at [538, 138] on button "Filtros" at bounding box center [540, 137] width 50 height 18
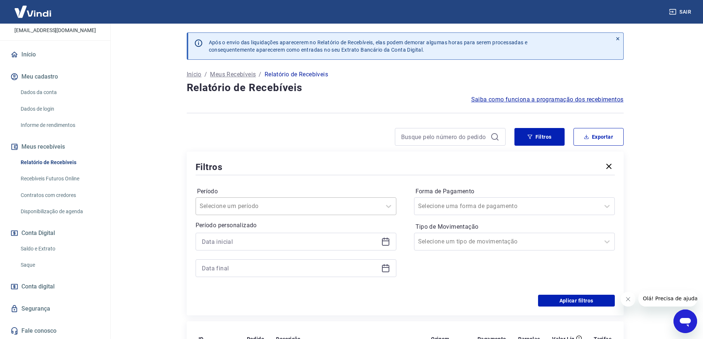
click at [256, 210] on input "Período" at bounding box center [237, 206] width 75 height 9
type input "69616"
click button "Aplicar filtros" at bounding box center [576, 301] width 77 height 12
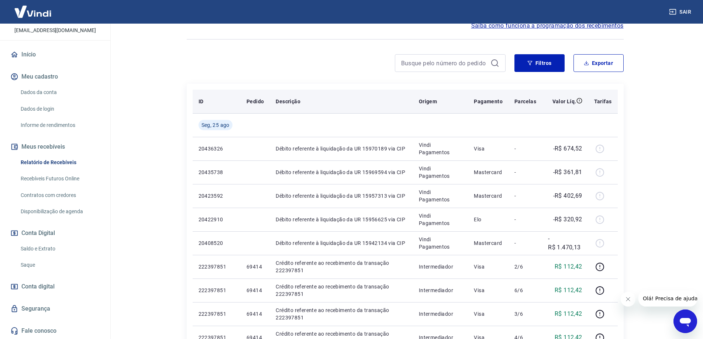
scroll to position [37, 0]
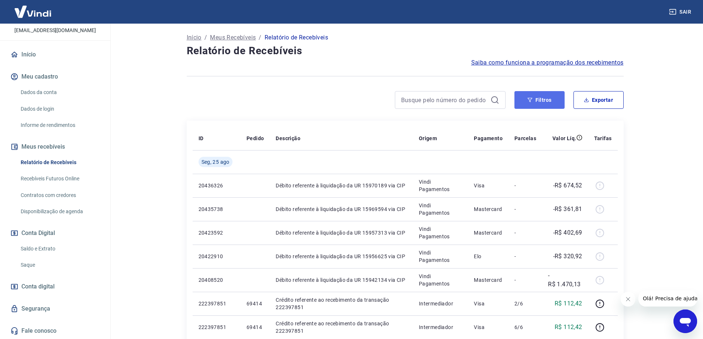
click at [547, 92] on button "Filtros" at bounding box center [540, 100] width 50 height 18
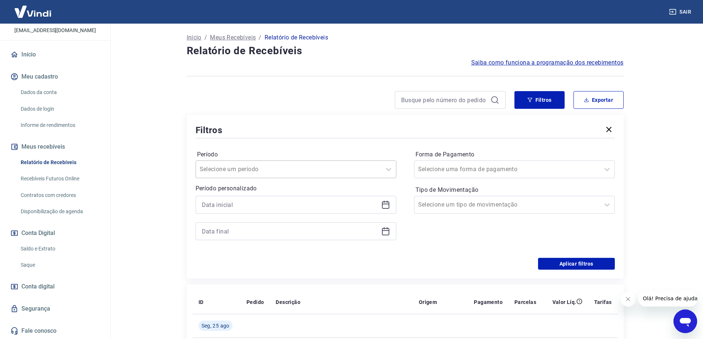
click at [250, 169] on input "Período" at bounding box center [237, 169] width 75 height 9
type input "69616"
click at [132, 196] on main "Após o envio das liquidações aparecerem no Relatório de Recebíveis, elas podem …" at bounding box center [405, 145] width 596 height 316
click at [356, 167] on div at bounding box center [289, 169] width 178 height 10
type input "69616"
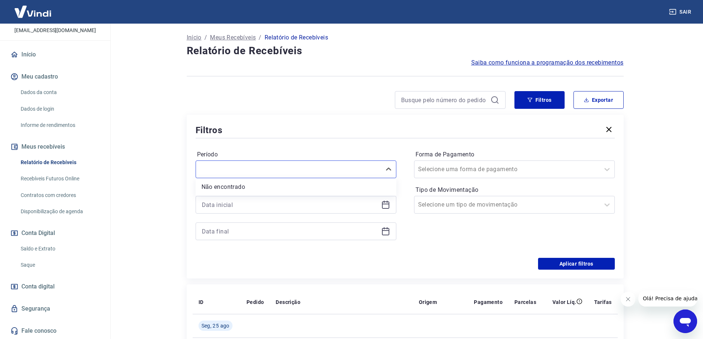
click at [385, 204] on icon at bounding box center [385, 204] width 7 height 1
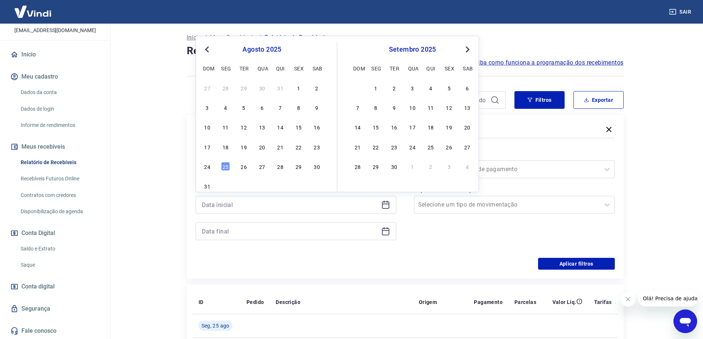
click at [141, 150] on main "Após o envio das liquidações aparecerem no Relatório de Recebíveis, elas podem …" at bounding box center [405, 145] width 596 height 316
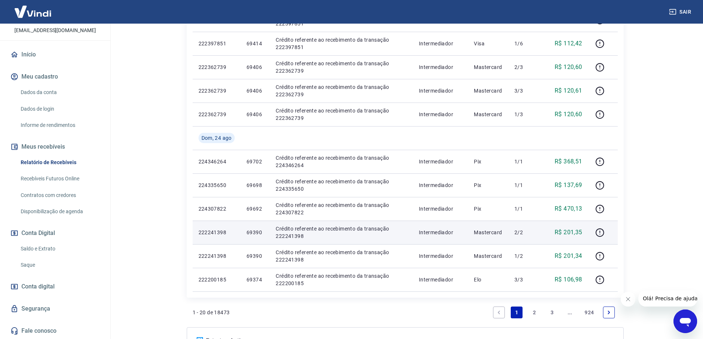
scroll to position [542, 0]
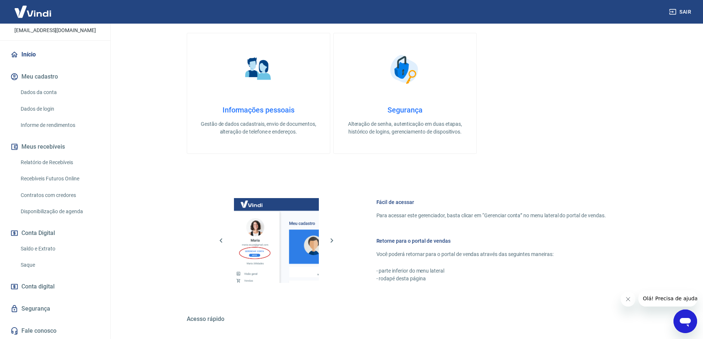
scroll to position [185, 0]
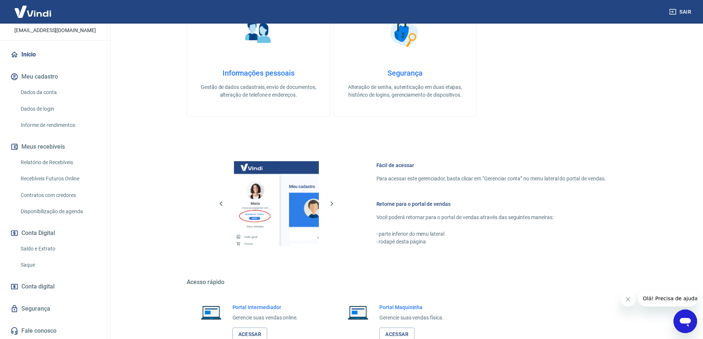
click at [46, 249] on link "Saldo e Extrato" at bounding box center [60, 248] width 84 height 15
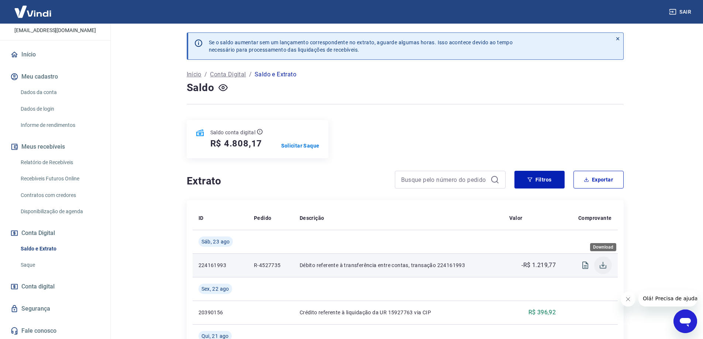
click at [601, 268] on icon "Download" at bounding box center [603, 265] width 9 height 9
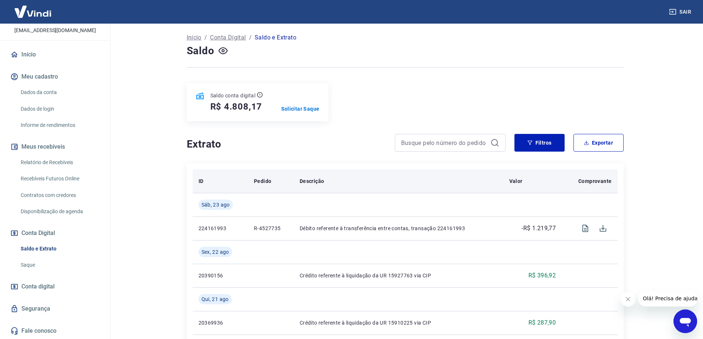
scroll to position [74, 0]
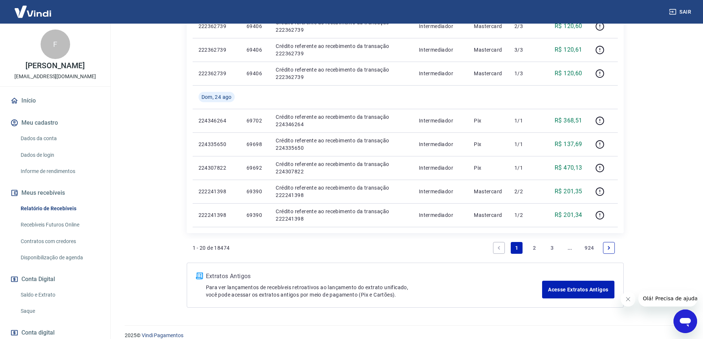
scroll to position [489, 0]
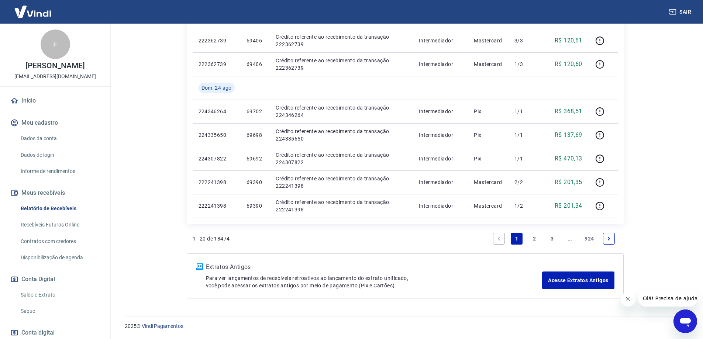
click at [535, 241] on link "2" at bounding box center [535, 239] width 12 height 12
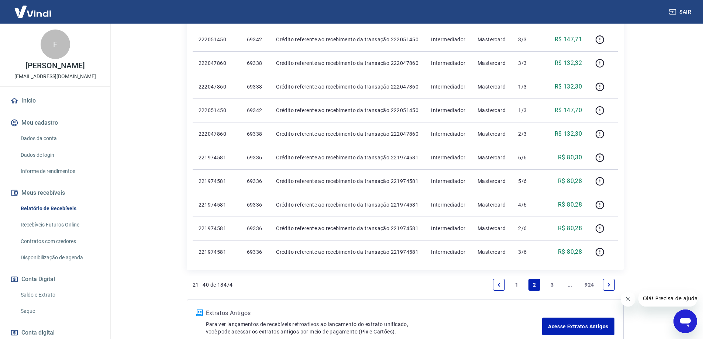
scroll to position [489, 0]
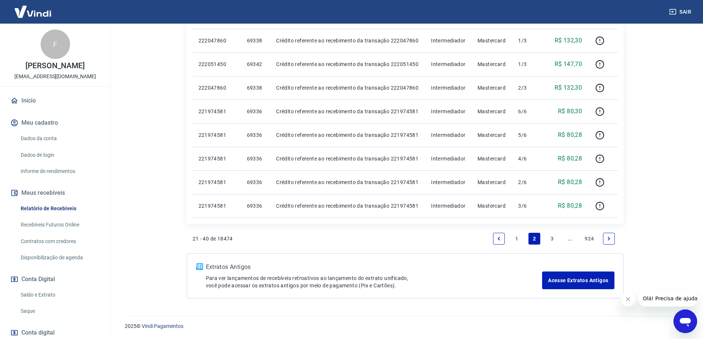
click at [552, 240] on link "3" at bounding box center [552, 239] width 12 height 12
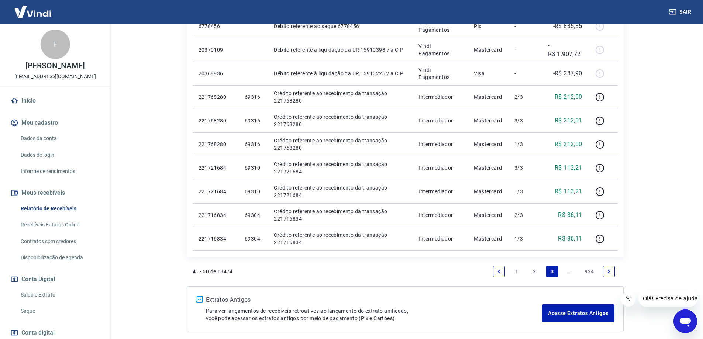
scroll to position [513, 0]
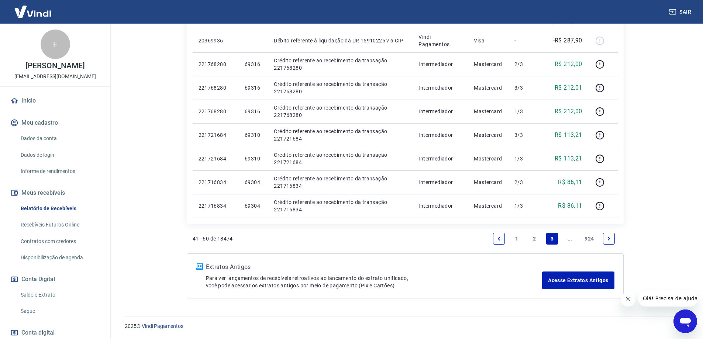
click at [537, 239] on link "2" at bounding box center [535, 239] width 12 height 12
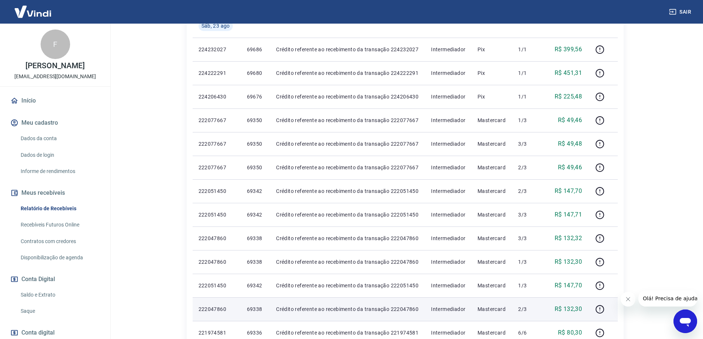
scroll to position [231, 0]
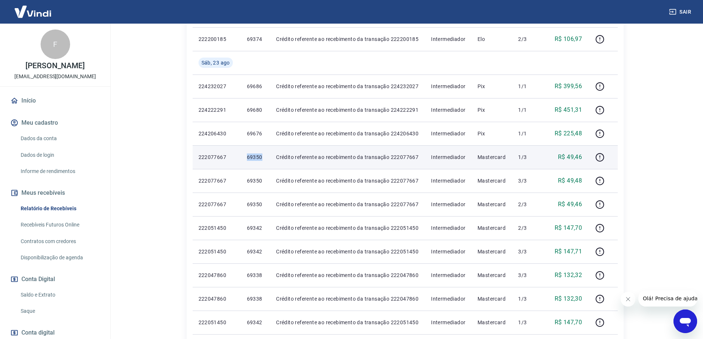
drag, startPoint x: 246, startPoint y: 160, endPoint x: 265, endPoint y: 159, distance: 18.5
click at [265, 159] on td "69350" at bounding box center [256, 157] width 30 height 24
copy p "69350"
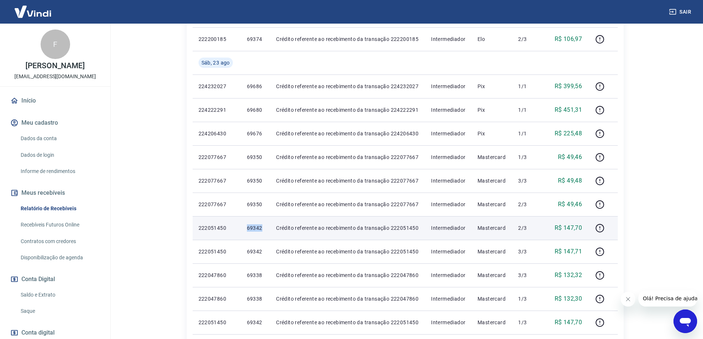
drag, startPoint x: 244, startPoint y: 230, endPoint x: 265, endPoint y: 230, distance: 20.7
click at [265, 230] on td "69342" at bounding box center [256, 228] width 30 height 24
copy p "69342"
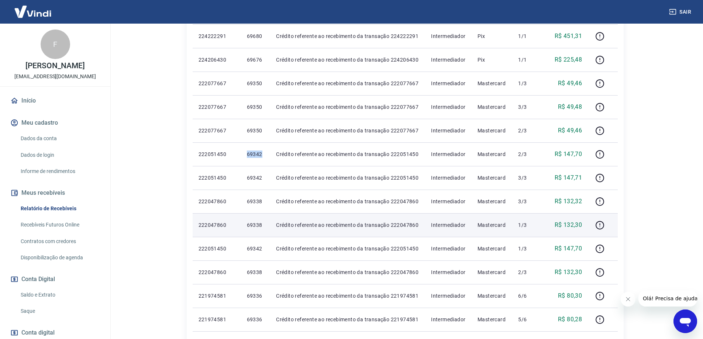
scroll to position [341, 0]
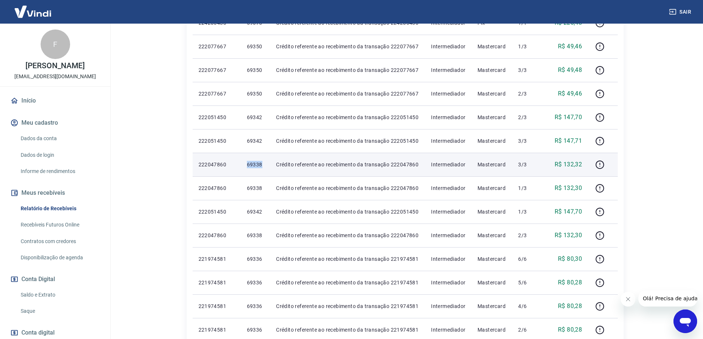
drag, startPoint x: 246, startPoint y: 165, endPoint x: 266, endPoint y: 166, distance: 19.6
click at [266, 166] on td "69338" at bounding box center [256, 165] width 30 height 24
copy p "69338"
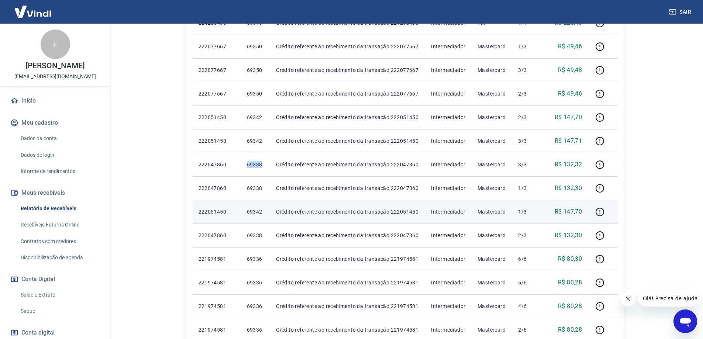
scroll to position [378, 0]
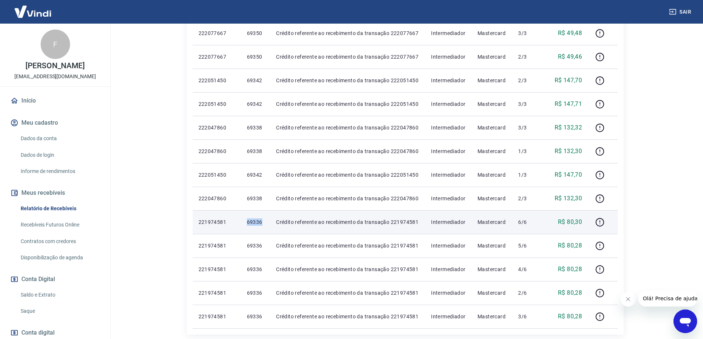
drag, startPoint x: 246, startPoint y: 222, endPoint x: 264, endPoint y: 222, distance: 18.5
click at [264, 222] on td "69336" at bounding box center [256, 222] width 30 height 24
copy p "69336"
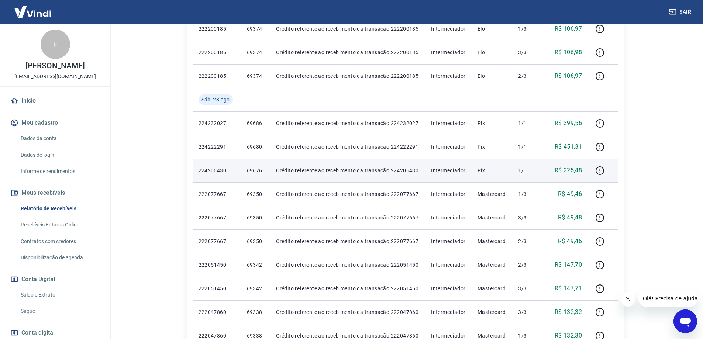
scroll to position [157, 0]
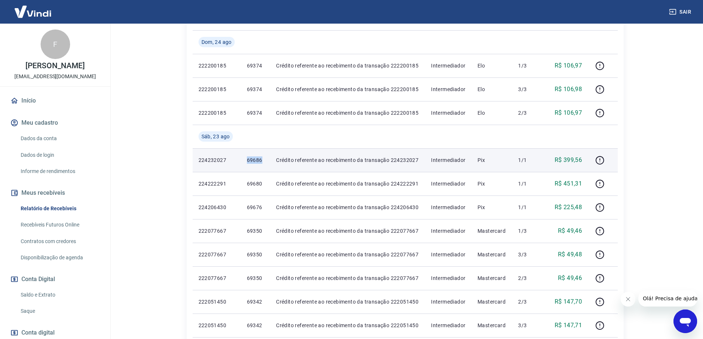
drag, startPoint x: 241, startPoint y: 162, endPoint x: 263, endPoint y: 162, distance: 22.5
click at [263, 162] on tr "224232027 69686 Crédito referente ao recebimento da transação 224232027 Interme…" at bounding box center [405, 160] width 425 height 24
copy tr "69686"
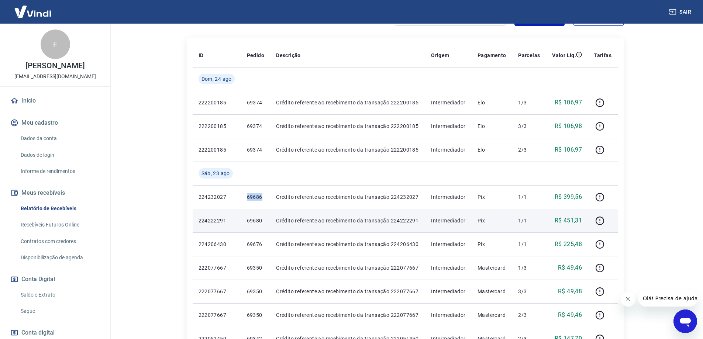
scroll to position [83, 0]
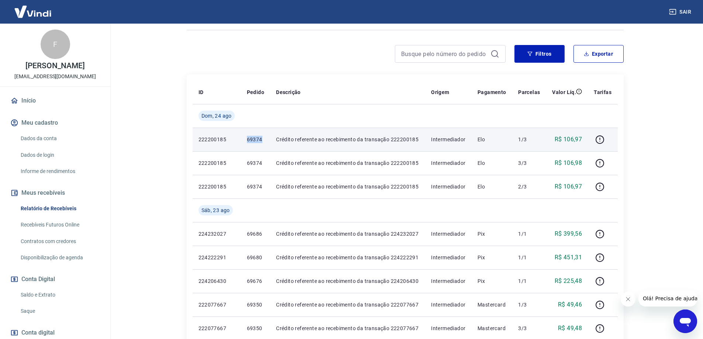
drag, startPoint x: 246, startPoint y: 140, endPoint x: 264, endPoint y: 140, distance: 18.1
click at [264, 140] on td "69374" at bounding box center [256, 140] width 30 height 24
copy p "69374"
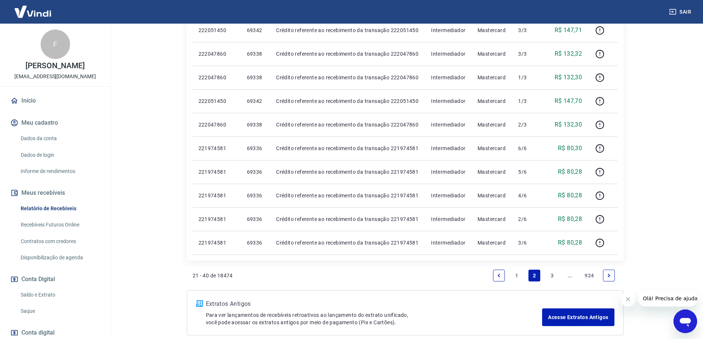
scroll to position [489, 0]
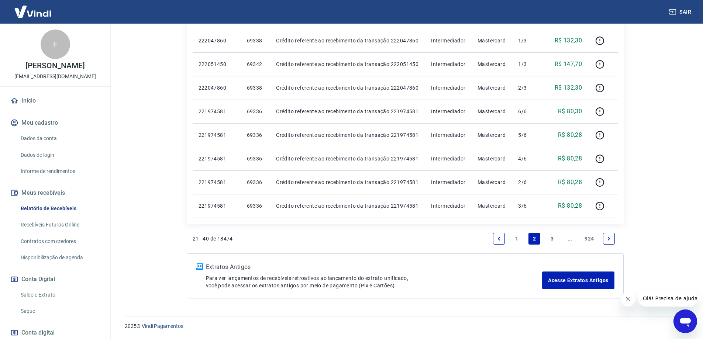
click at [516, 241] on link "1" at bounding box center [517, 239] width 12 height 12
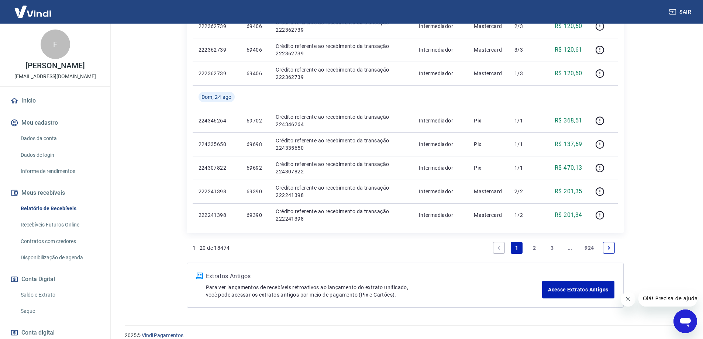
scroll to position [489, 0]
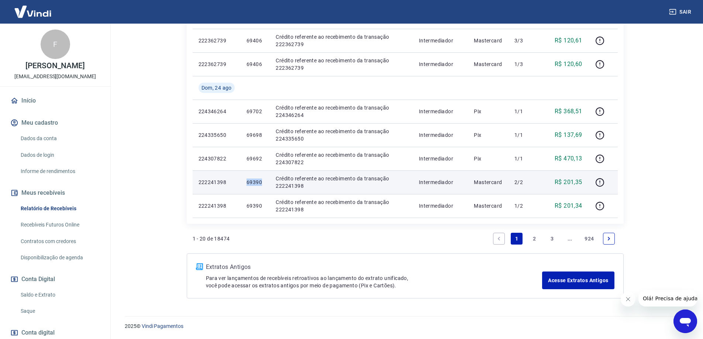
drag, startPoint x: 240, startPoint y: 185, endPoint x: 262, endPoint y: 185, distance: 21.4
click at [262, 185] on tr "222241398 69390 Crédito referente ao recebimento da transação 222241398 Interme…" at bounding box center [405, 183] width 425 height 24
copy tr "69390"
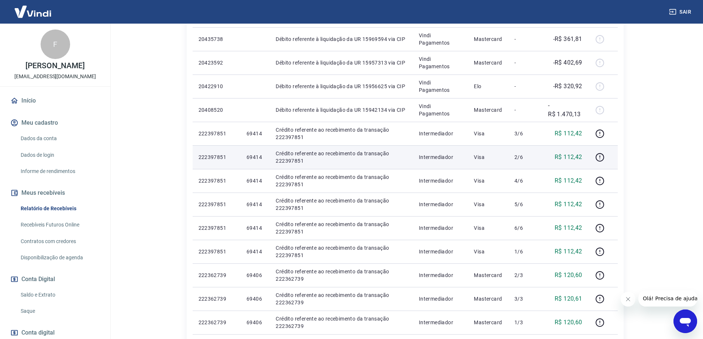
scroll to position [268, 0]
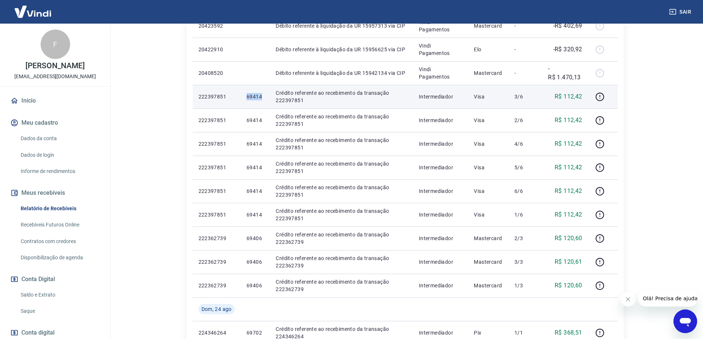
drag, startPoint x: 239, startPoint y: 100, endPoint x: 265, endPoint y: 98, distance: 26.3
click at [265, 98] on tr "222397851 69414 Crédito referente ao recebimento da transação 222397851 Interme…" at bounding box center [405, 97] width 425 height 24
copy tr "69414"
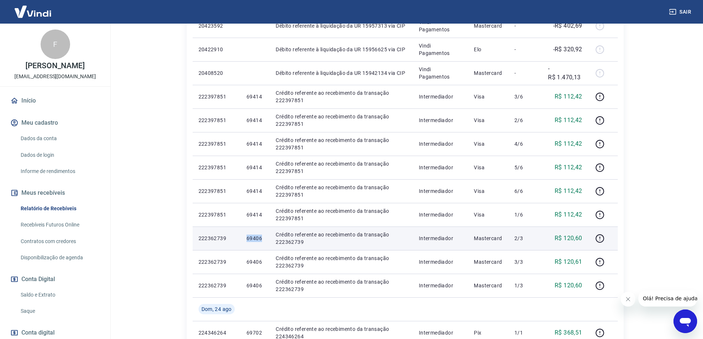
drag, startPoint x: 243, startPoint y: 243, endPoint x: 263, endPoint y: 243, distance: 20.7
click at [263, 243] on td "69406" at bounding box center [255, 239] width 29 height 24
copy p "69406"
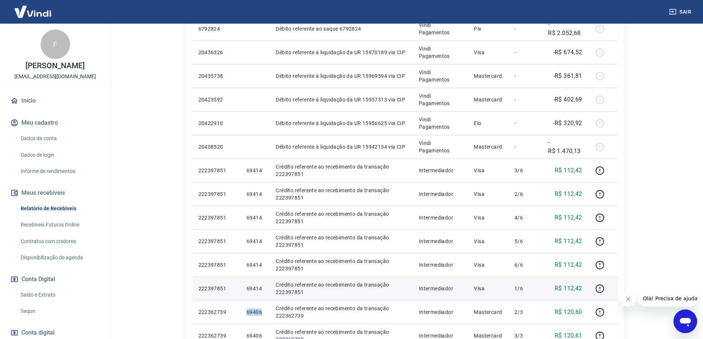
scroll to position [157, 0]
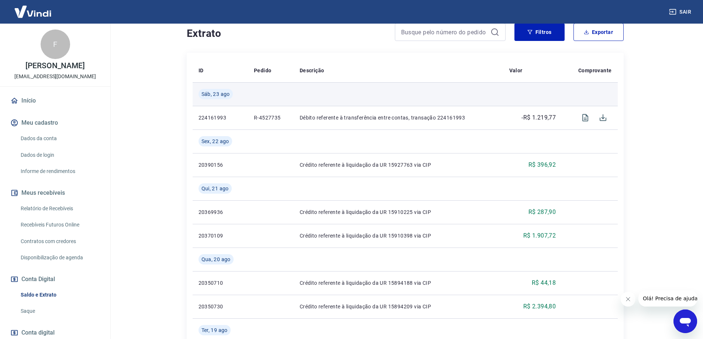
scroll to position [111, 0]
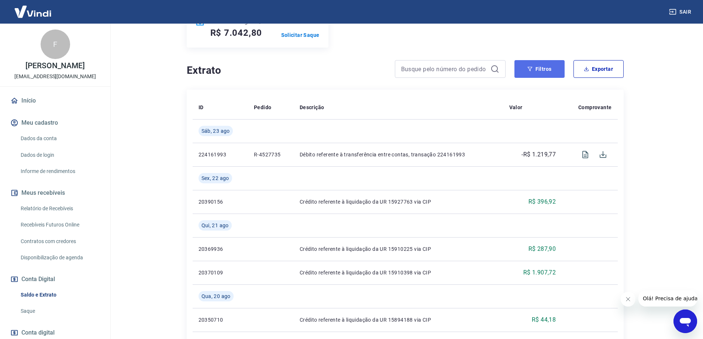
click at [521, 73] on button "Filtros" at bounding box center [540, 69] width 50 height 18
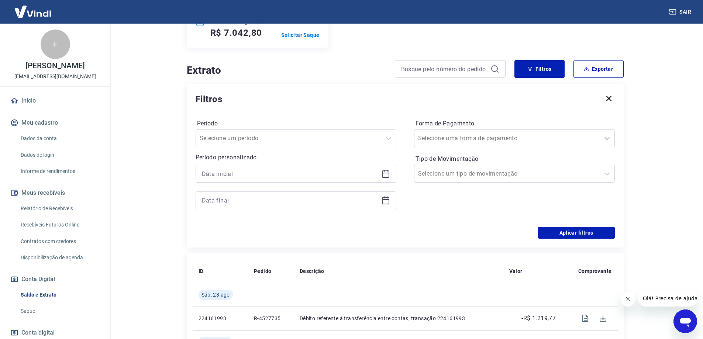
click at [392, 176] on div at bounding box center [296, 174] width 201 height 18
click at [385, 203] on icon at bounding box center [385, 200] width 9 height 9
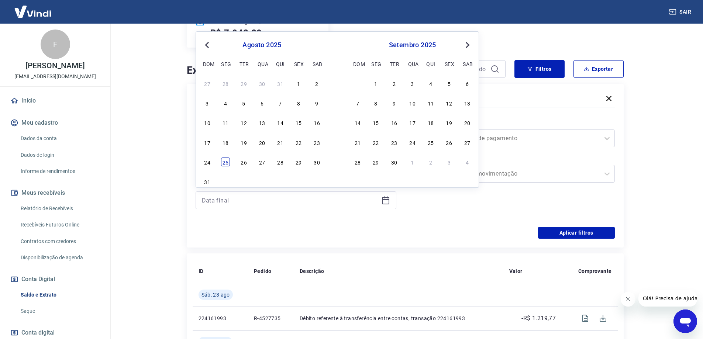
click at [227, 163] on div "25" at bounding box center [225, 162] width 9 height 9
type input "[DATE]"
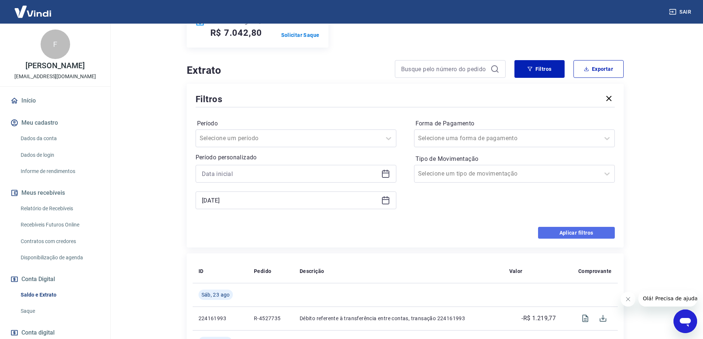
click at [577, 231] on button "Aplicar filtros" at bounding box center [576, 233] width 77 height 12
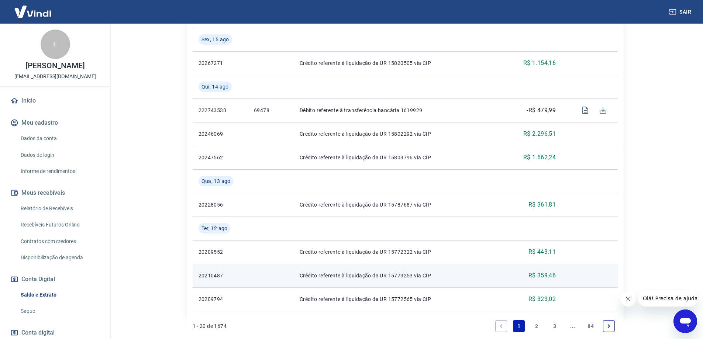
scroll to position [670, 0]
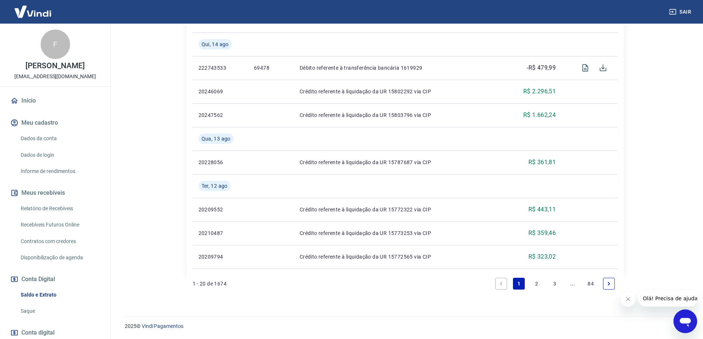
click at [501, 285] on icon "Previous page" at bounding box center [501, 283] width 5 height 5
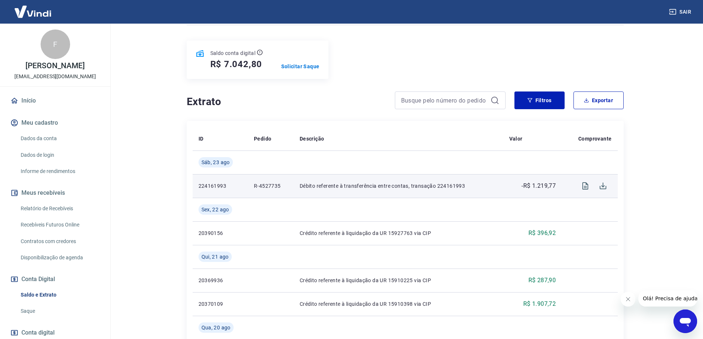
scroll to position [42, 0]
